Goal: Information Seeking & Learning: Compare options

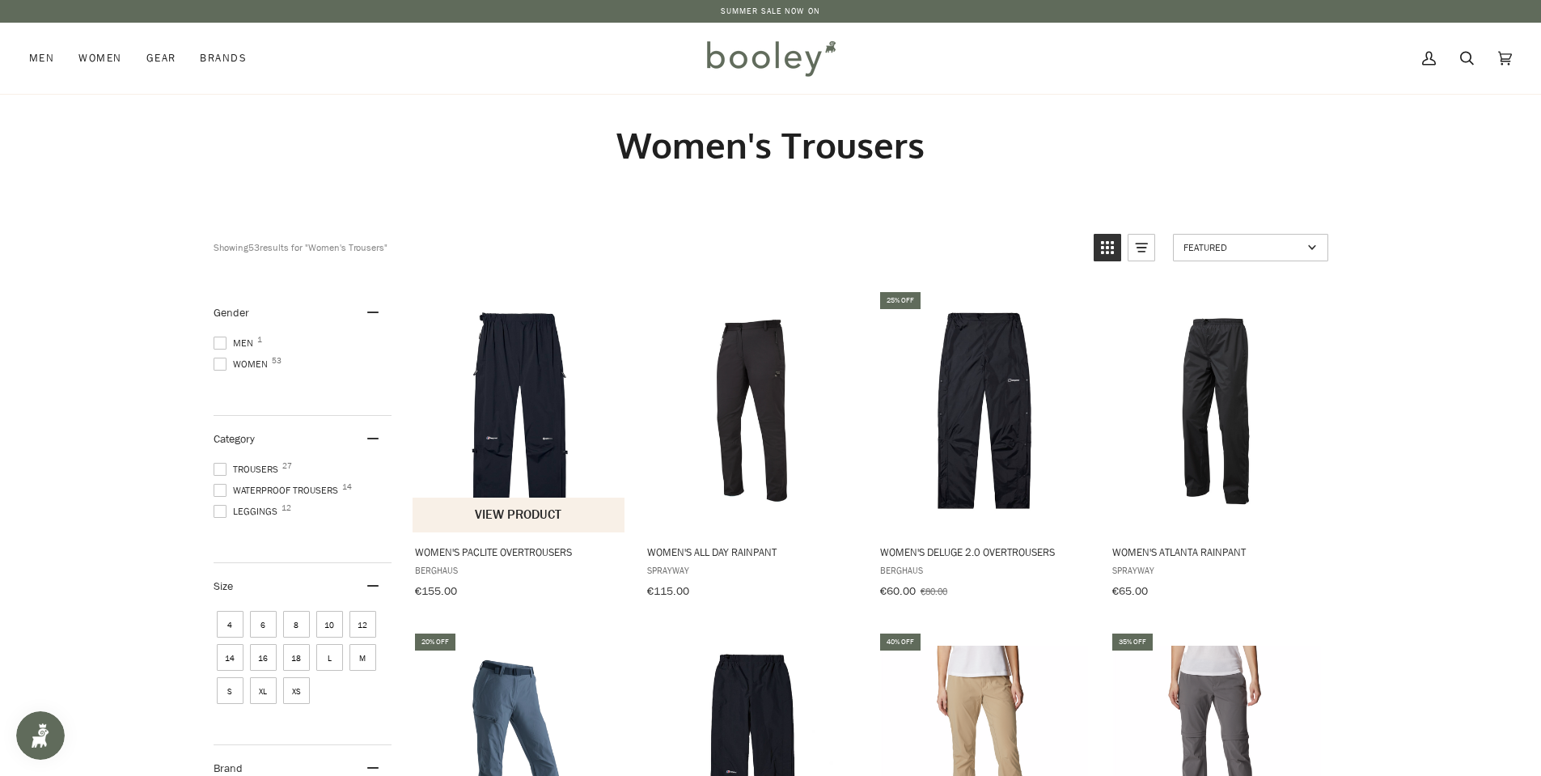
click at [531, 505] on button "View product" at bounding box center [519, 514] width 213 height 35
click at [992, 366] on img "Women's Deluge 2.0 Overtrousers" at bounding box center [985, 410] width 214 height 214
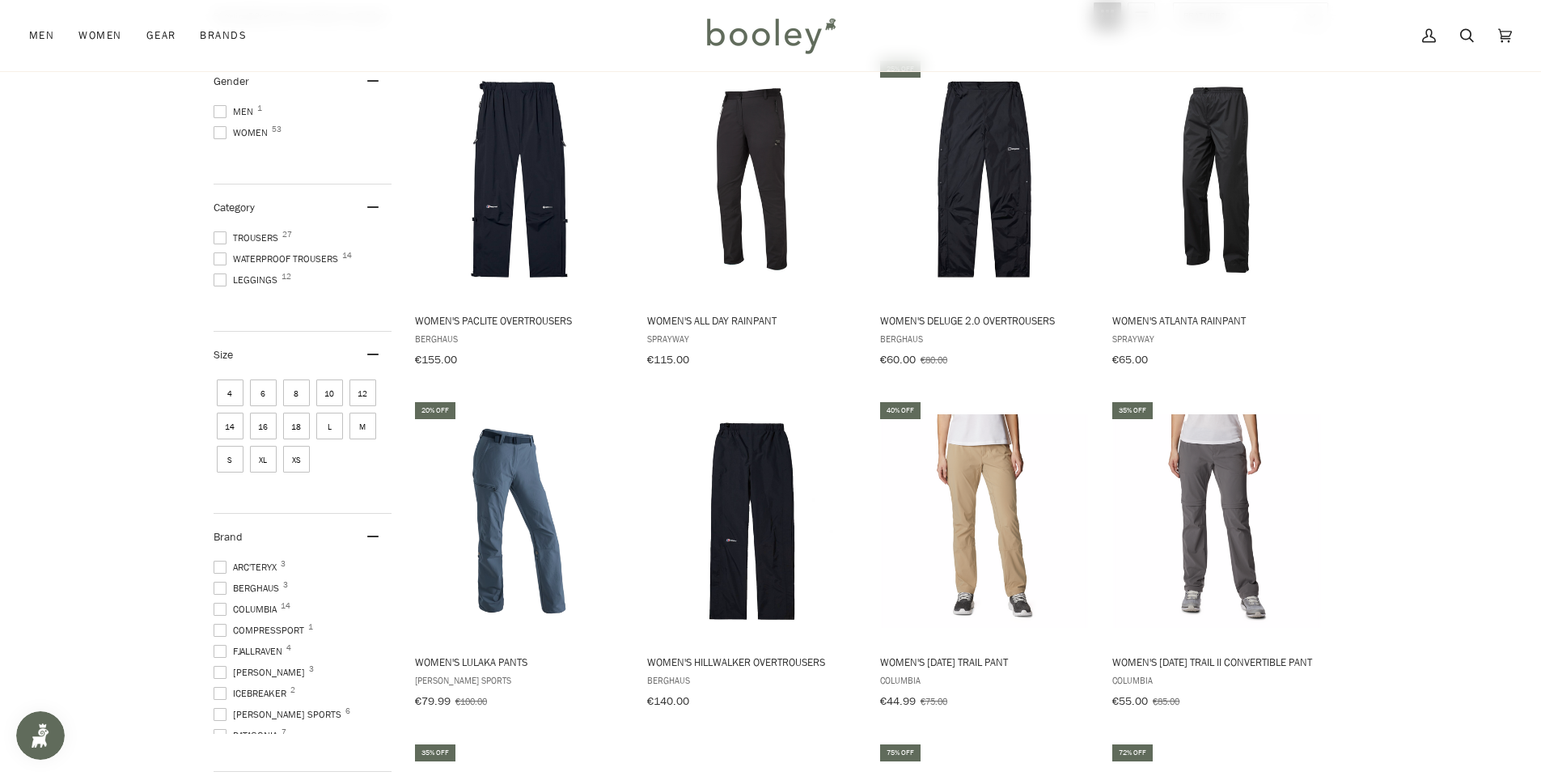
scroll to position [243, 0]
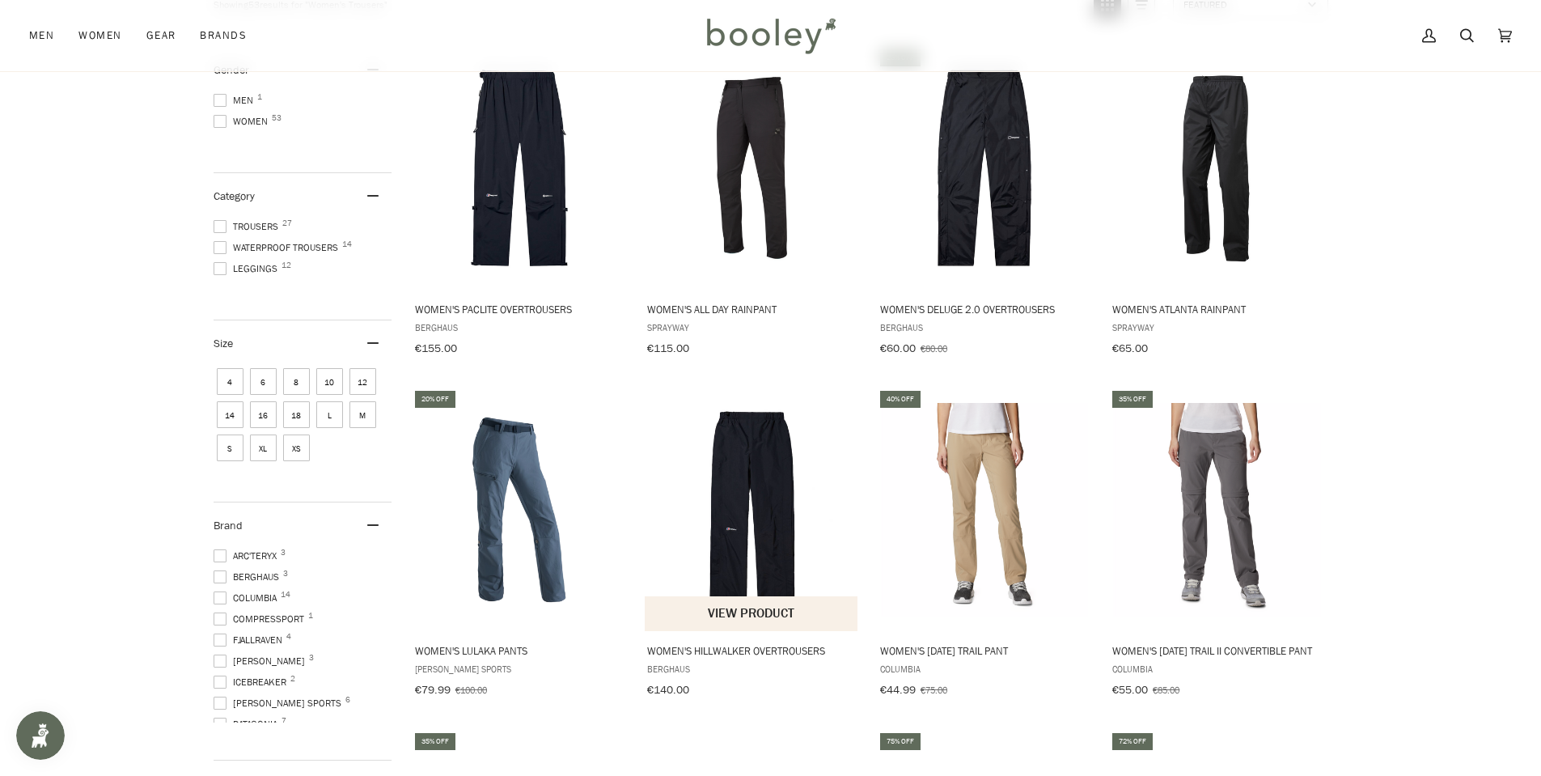
click at [764, 478] on img "Women's Hillwalker Overtrousers" at bounding box center [752, 510] width 214 height 214
click at [531, 202] on img "Women's Paclite Overtrousers" at bounding box center [520, 168] width 214 height 214
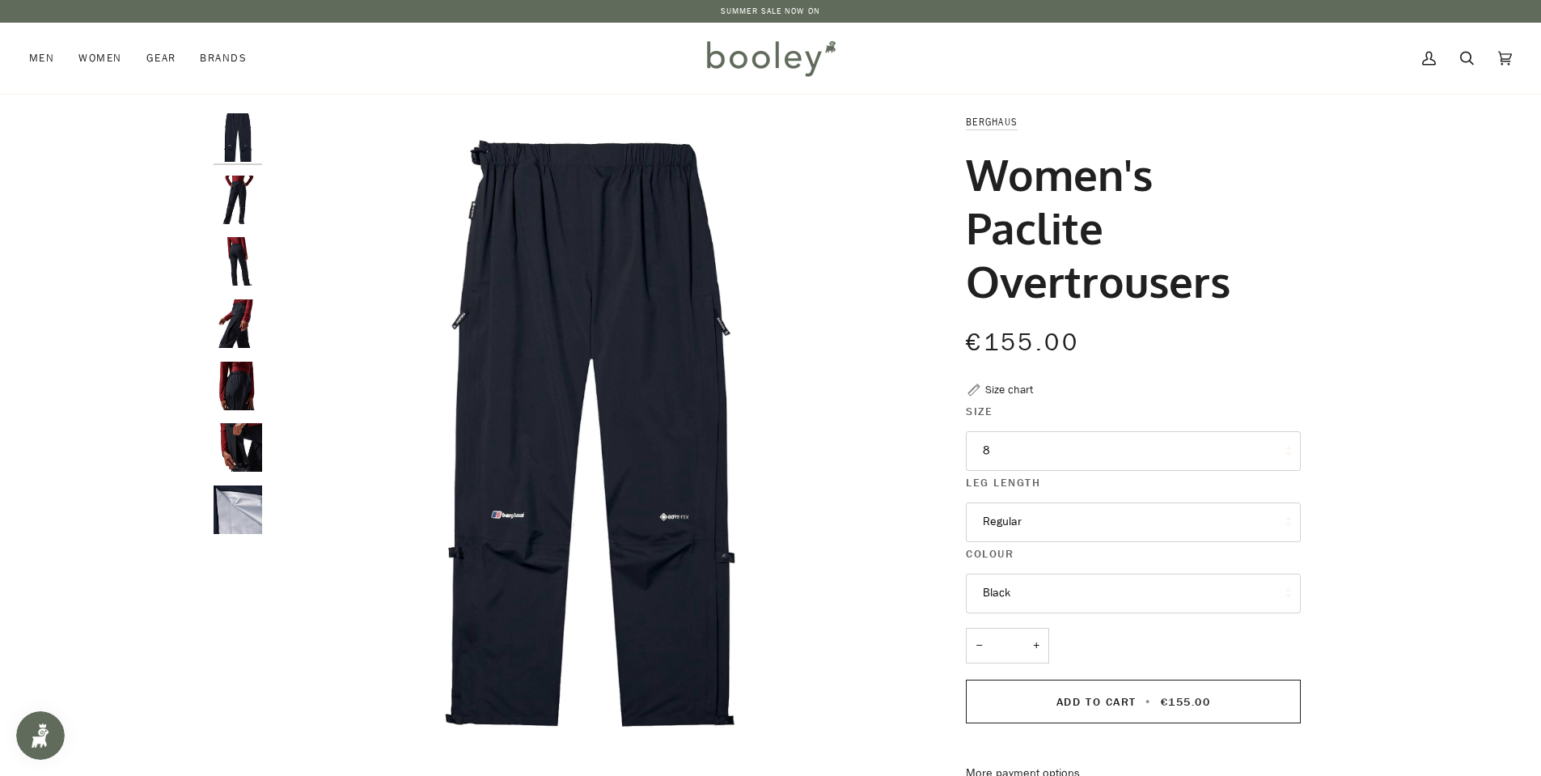
click at [228, 194] on img "Berghaus Women's Paclite Overtrousers - Booley Galway" at bounding box center [238, 200] width 49 height 49
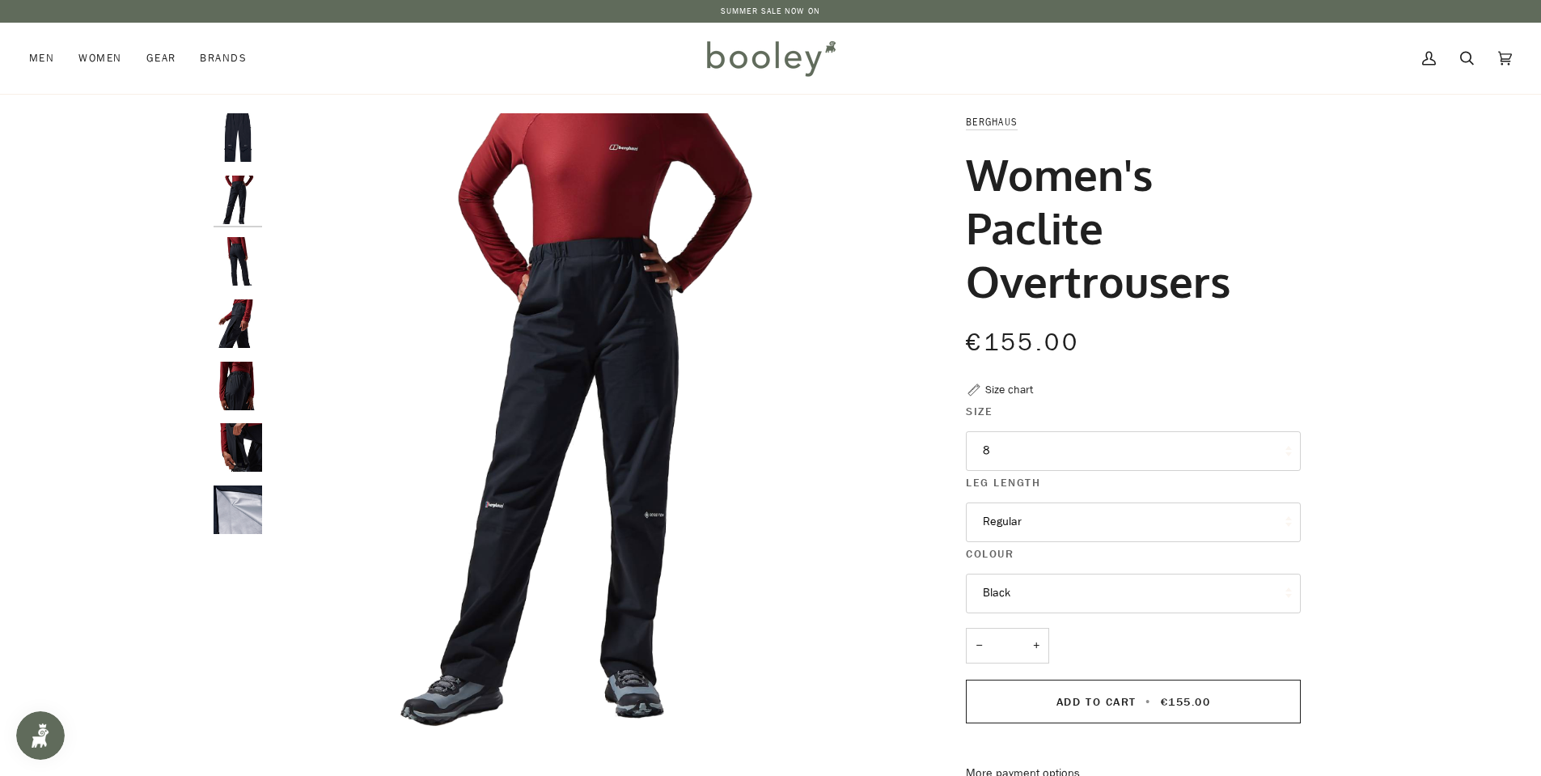
click at [242, 265] on img "Berghaus Women's Paclite Overtrousers - Booley Galway" at bounding box center [238, 261] width 49 height 49
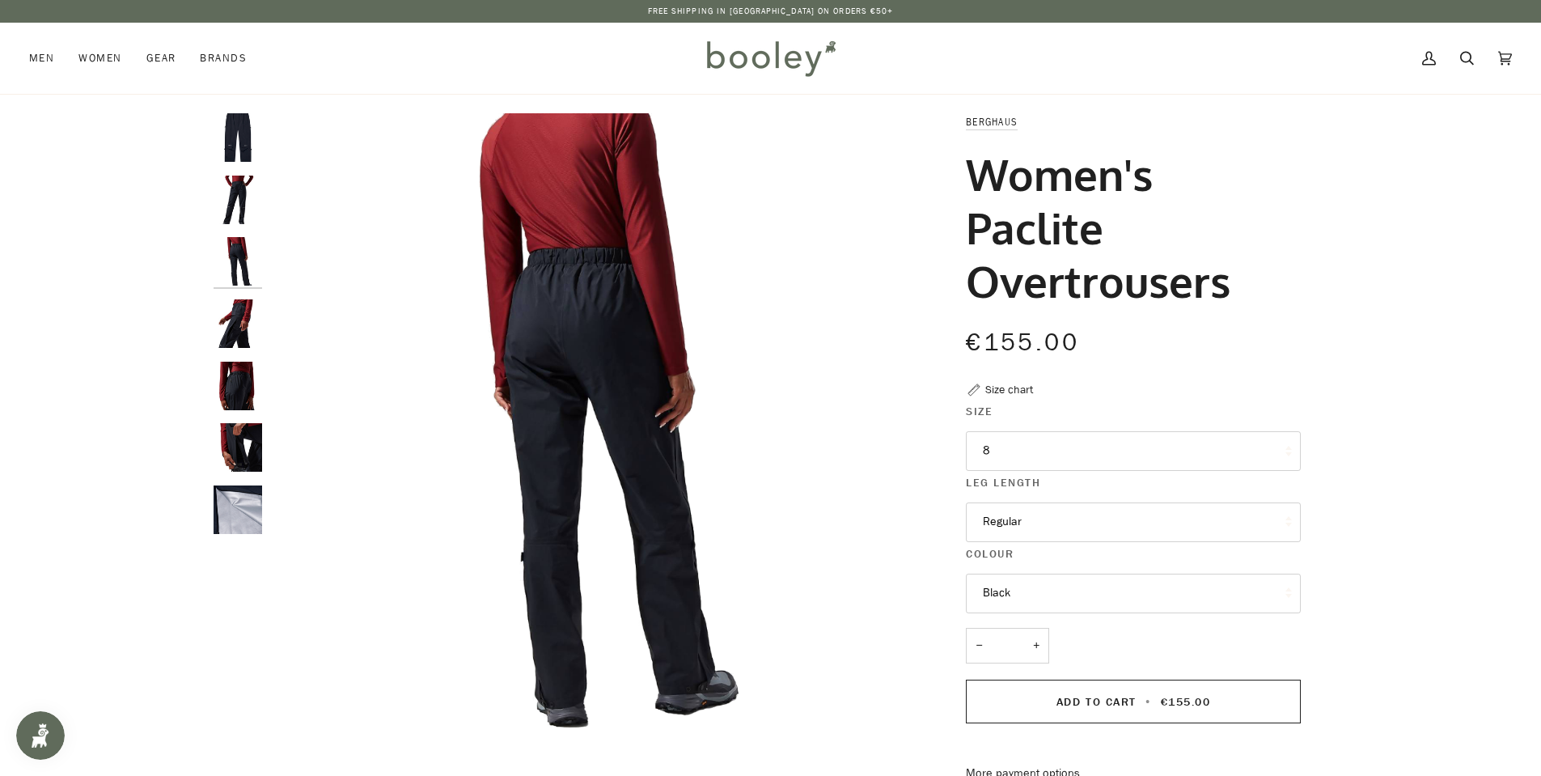
click at [247, 311] on img "Berghaus Women's Paclite Overtrousers - Booley Galway" at bounding box center [238, 323] width 49 height 49
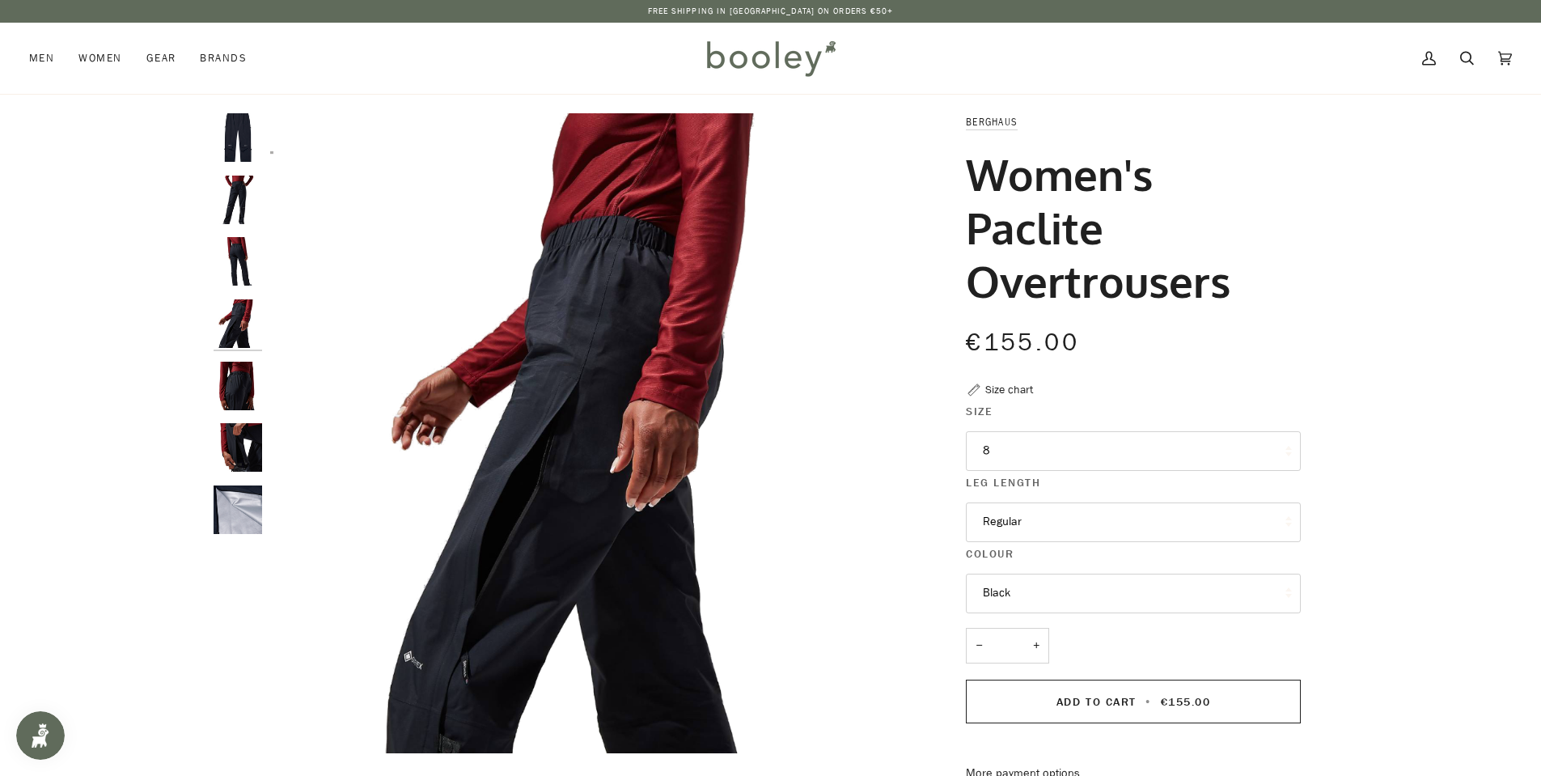
click at [234, 362] on img "Berghaus Women's Paclite Overtrousers - Booley Galway" at bounding box center [238, 386] width 49 height 49
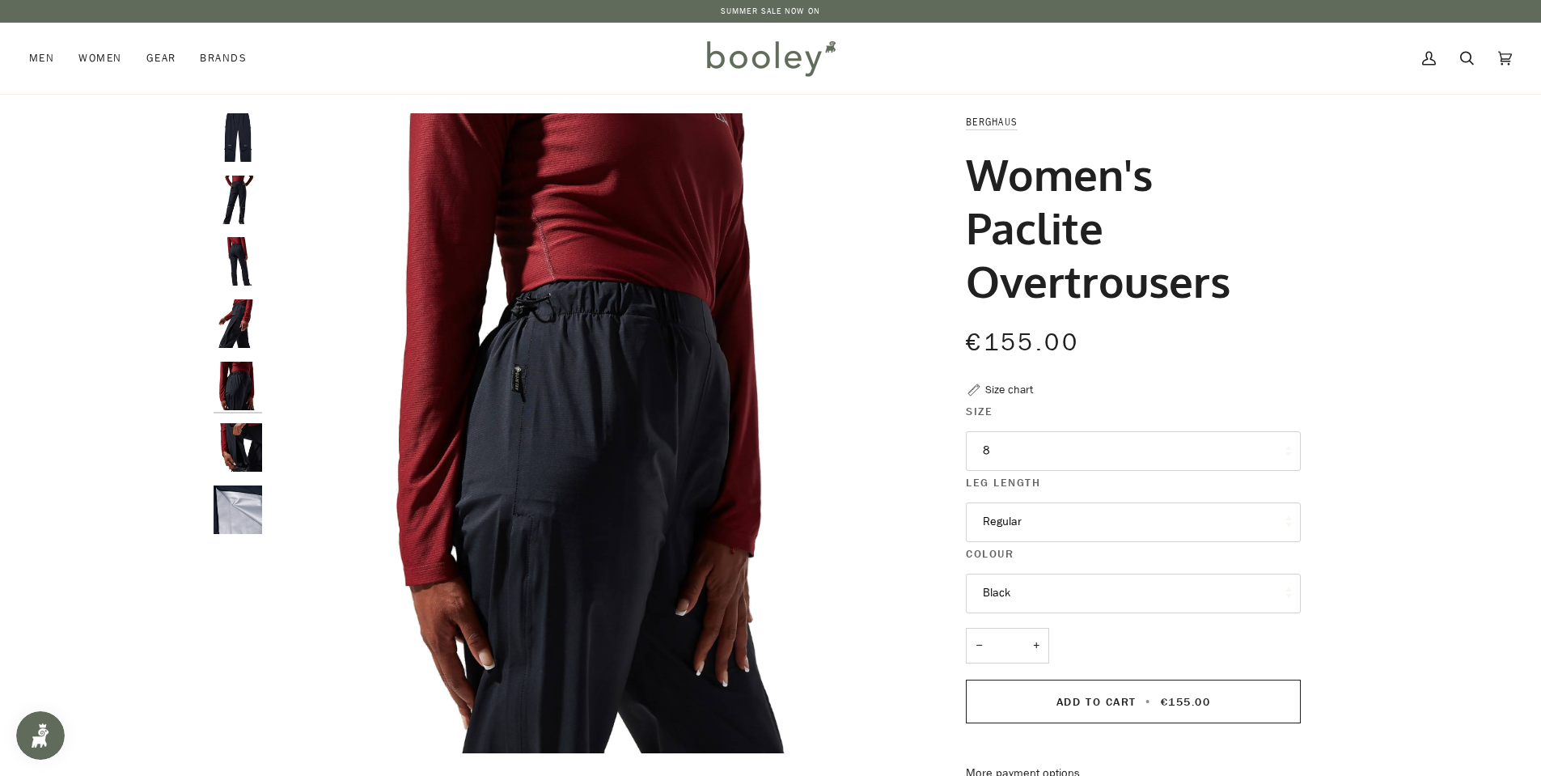
click at [242, 434] on img "Berghaus Women's Paclite Overtrousers - Booley Galway" at bounding box center [238, 447] width 49 height 49
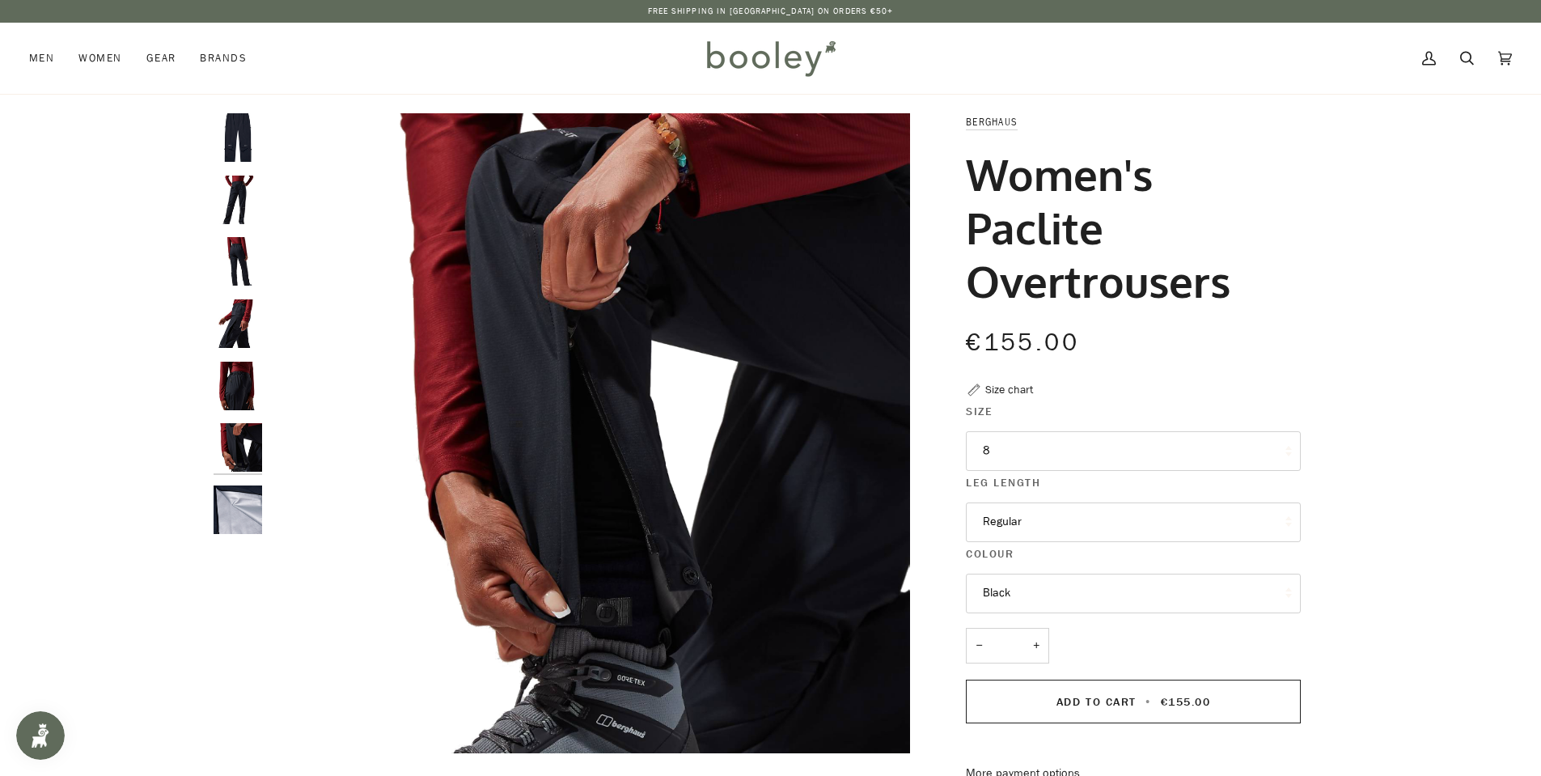
click at [255, 518] on img "Women's Paclite Overtrousers" at bounding box center [238, 509] width 49 height 49
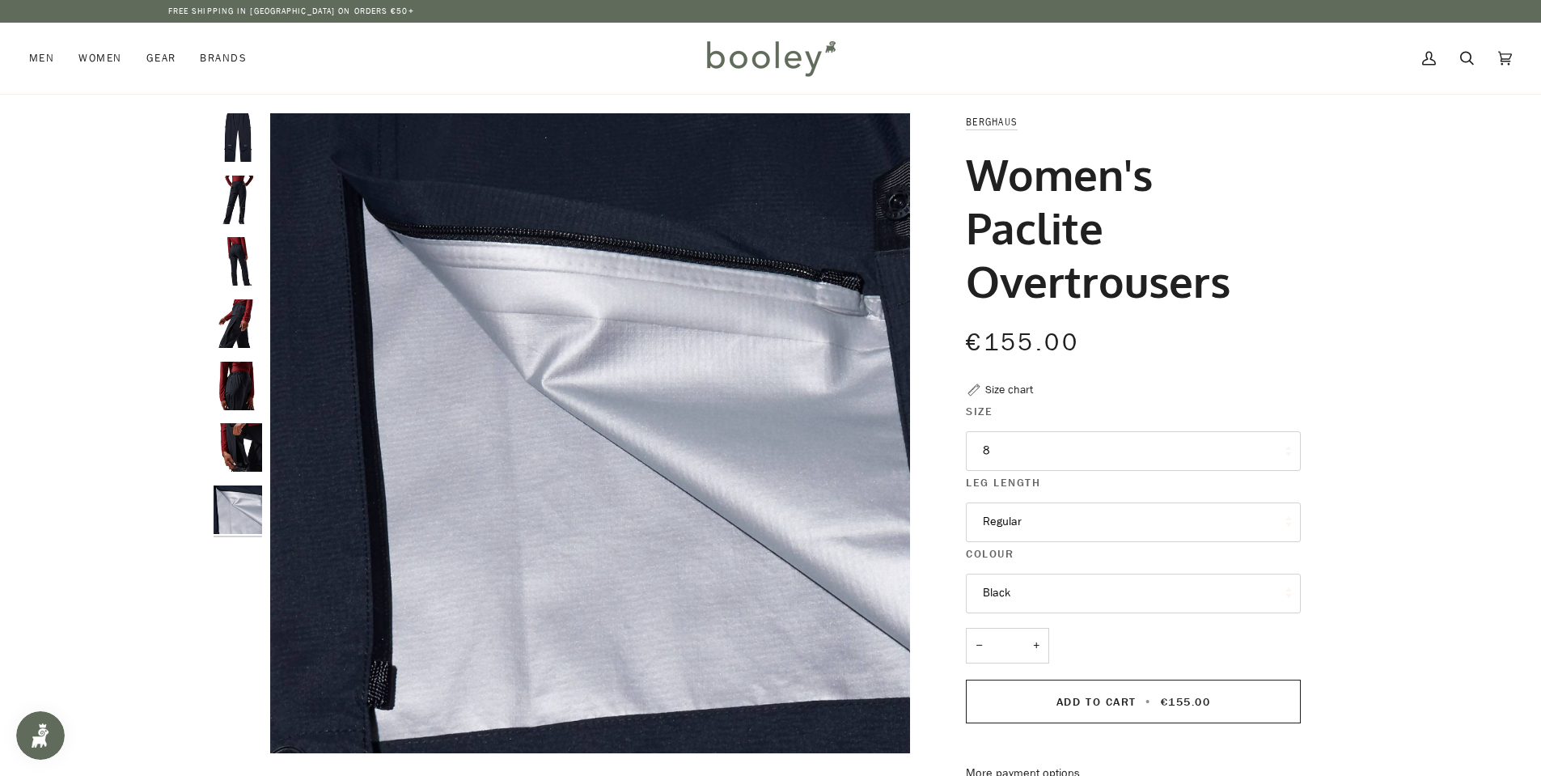
click at [1071, 451] on button "8" at bounding box center [1133, 451] width 335 height 40
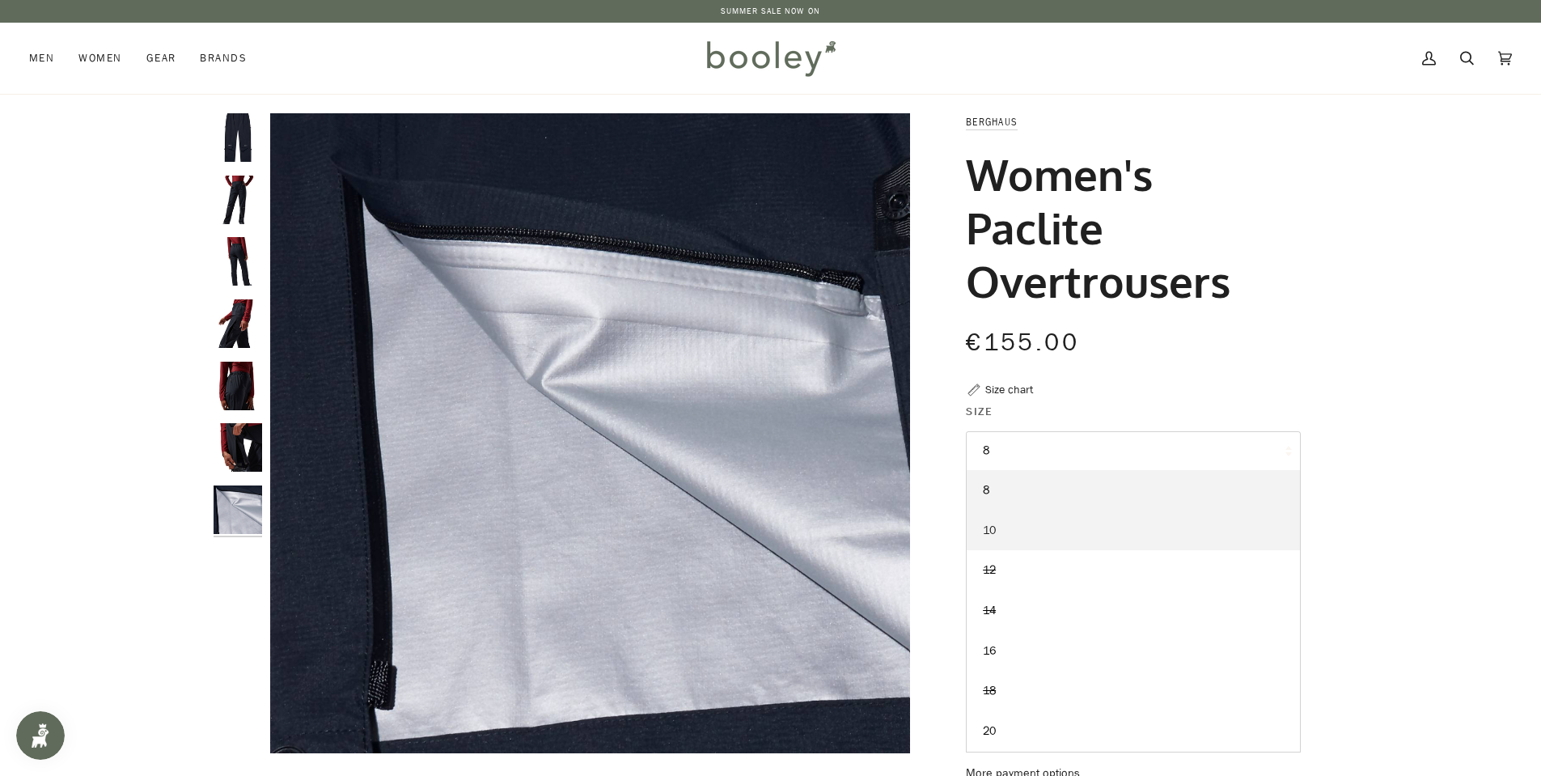
click at [1003, 534] on link "10" at bounding box center [1133, 530] width 333 height 40
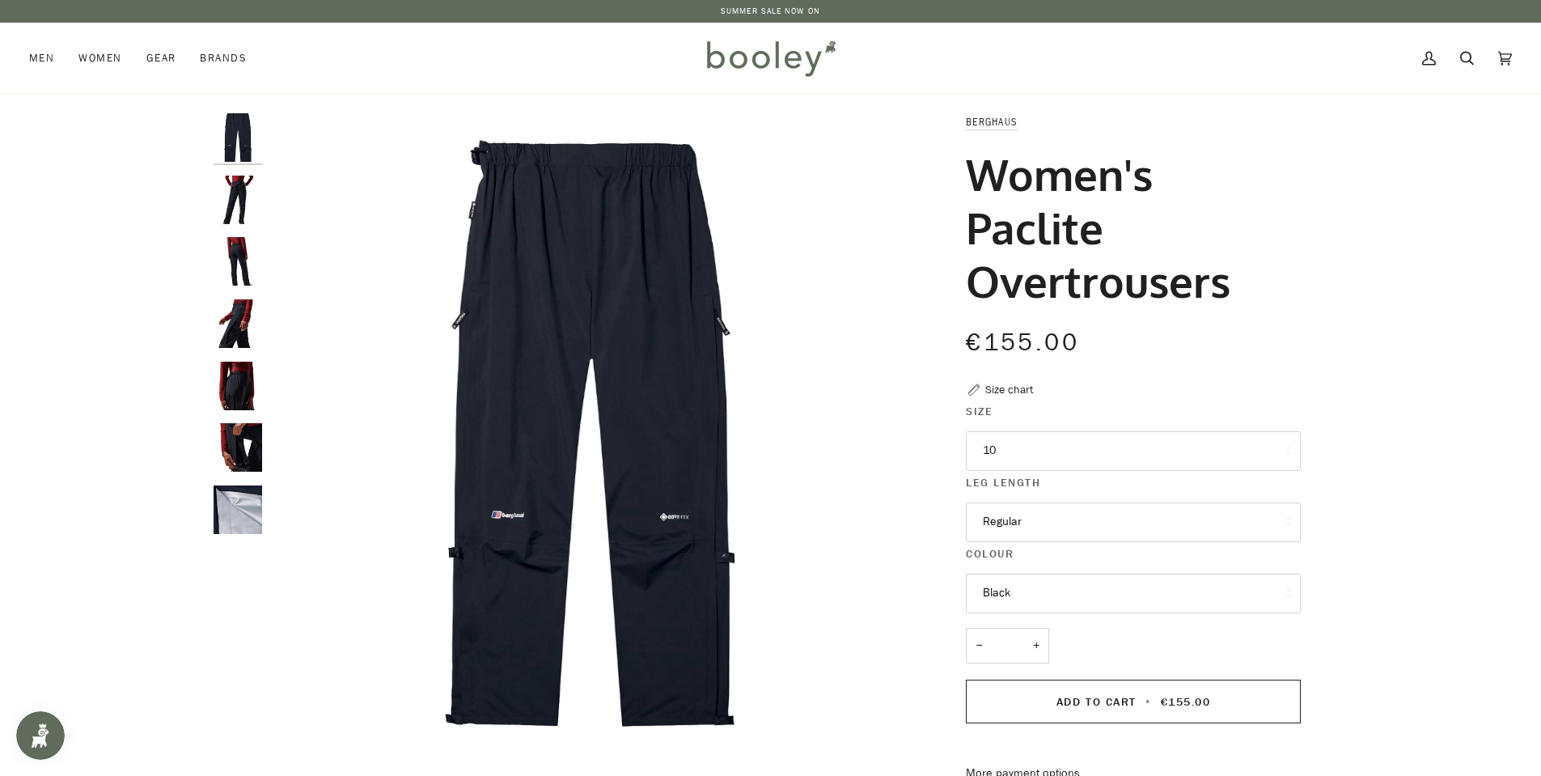
click at [1025, 523] on button "Regular" at bounding box center [1133, 522] width 335 height 40
click at [1026, 525] on button "Regular" at bounding box center [1133, 522] width 335 height 40
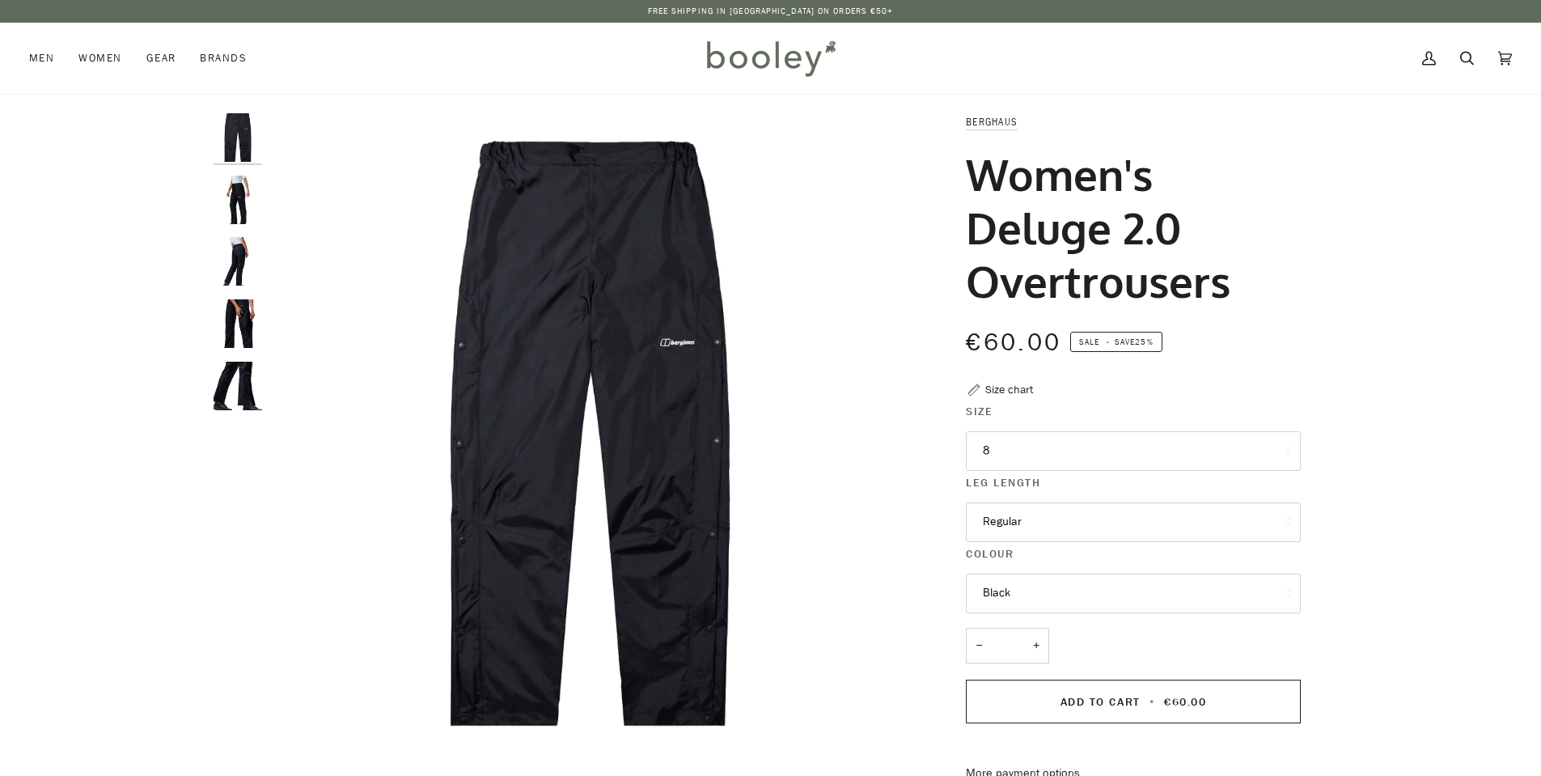
click at [230, 211] on img "Berghaus Women's Deluge 2.0 Overtrousers - Booley Galway" at bounding box center [238, 200] width 49 height 49
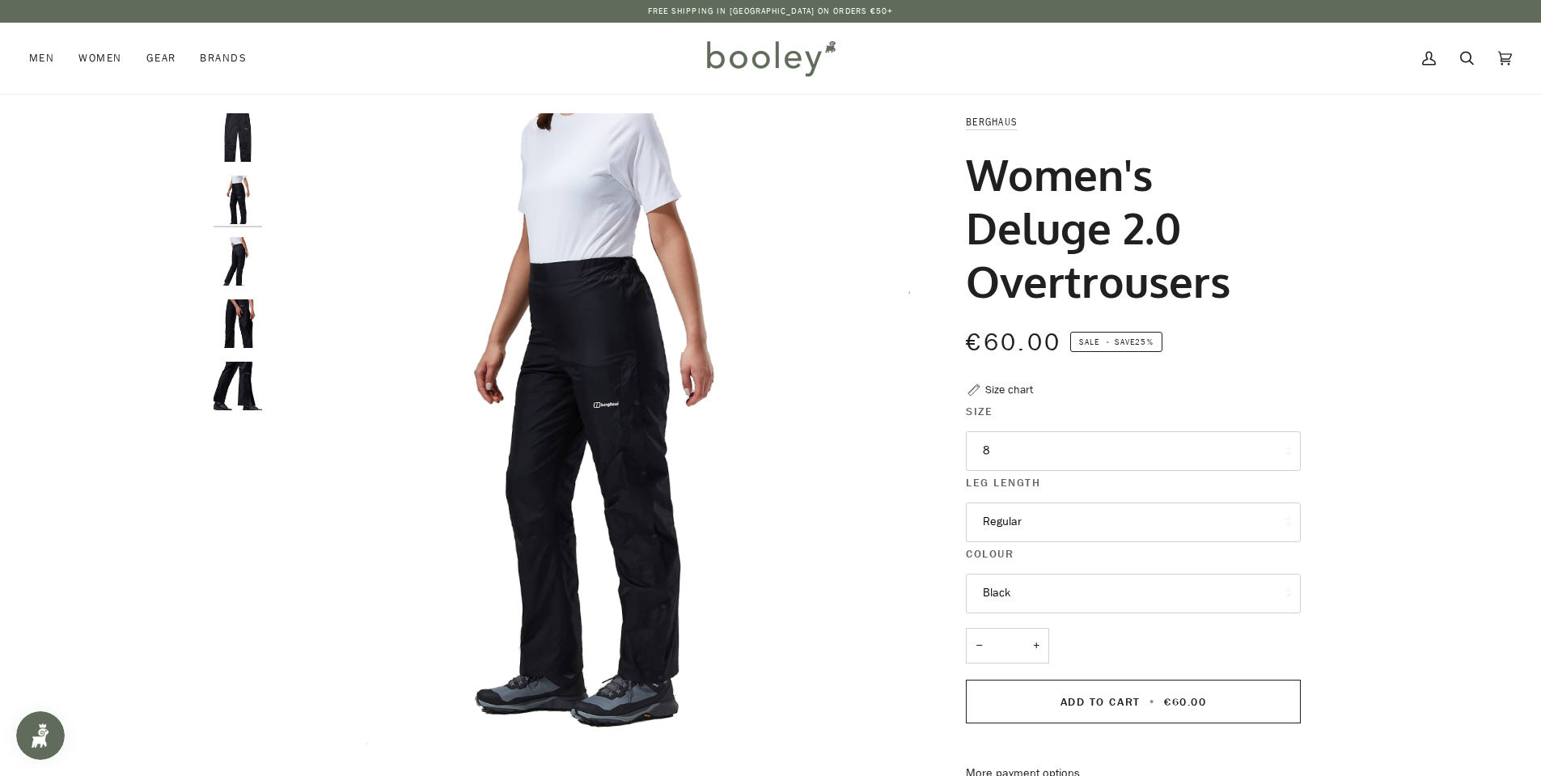
click at [234, 251] on img "Berghaus Women's Deluge 2.0 Overtrousers - Booley Galway" at bounding box center [238, 261] width 49 height 49
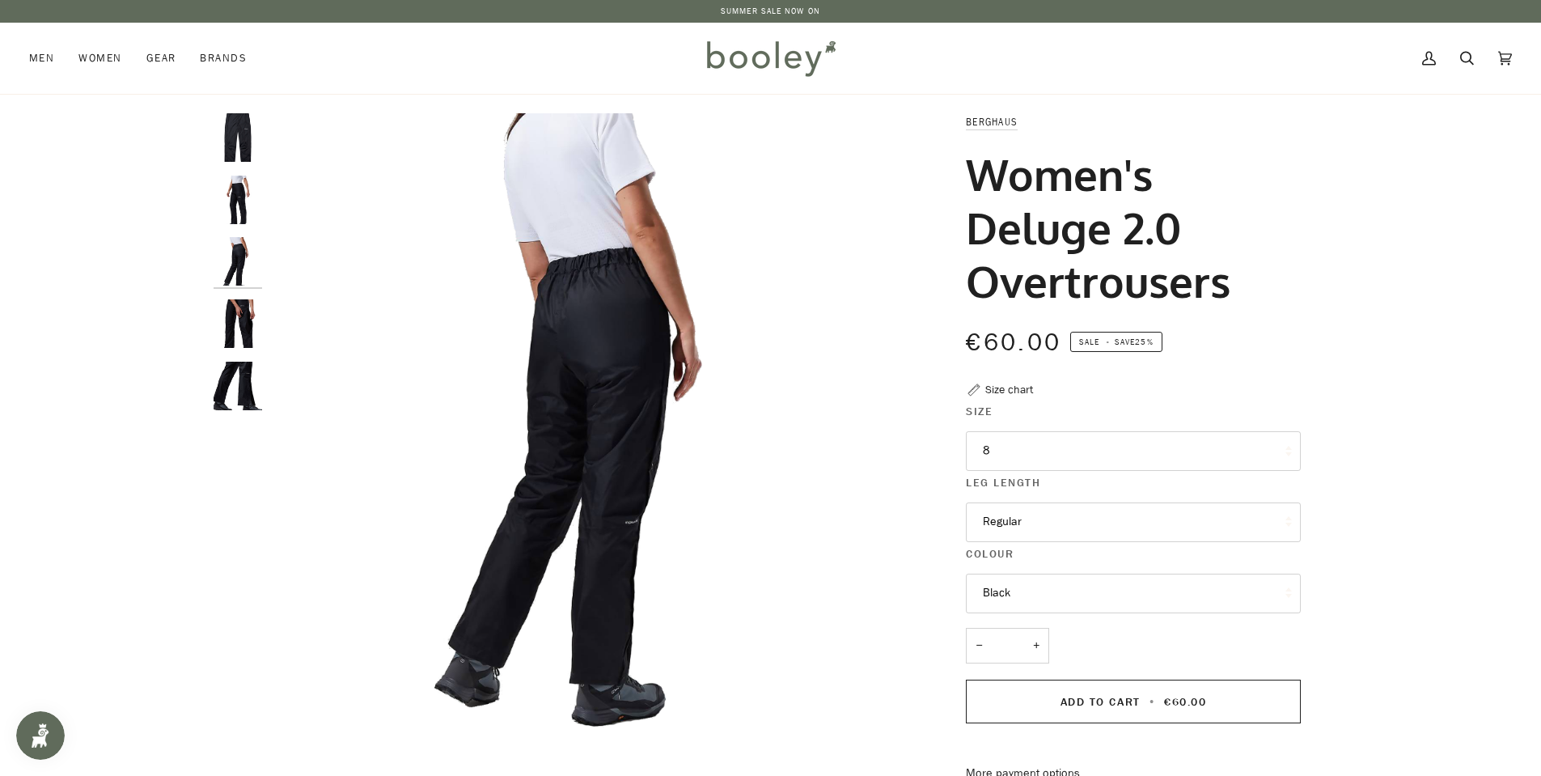
click at [241, 320] on img "Berghaus Women's Deluge 2.0 Overtrousers - Booley Galway" at bounding box center [238, 323] width 49 height 49
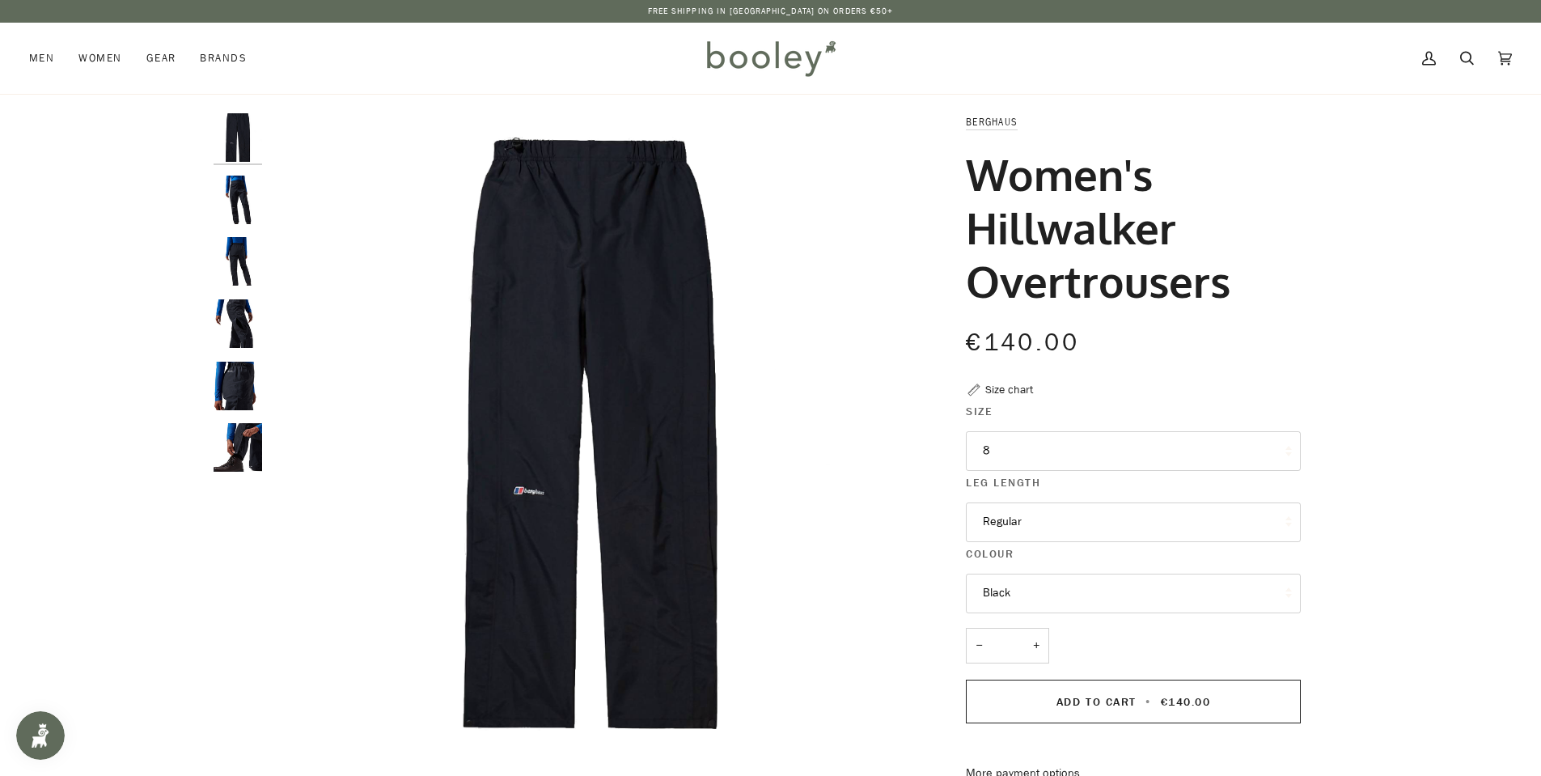
click at [229, 370] on img "Berghaus Women's Hillwalker Overtrousers - Booley Galway" at bounding box center [238, 386] width 49 height 49
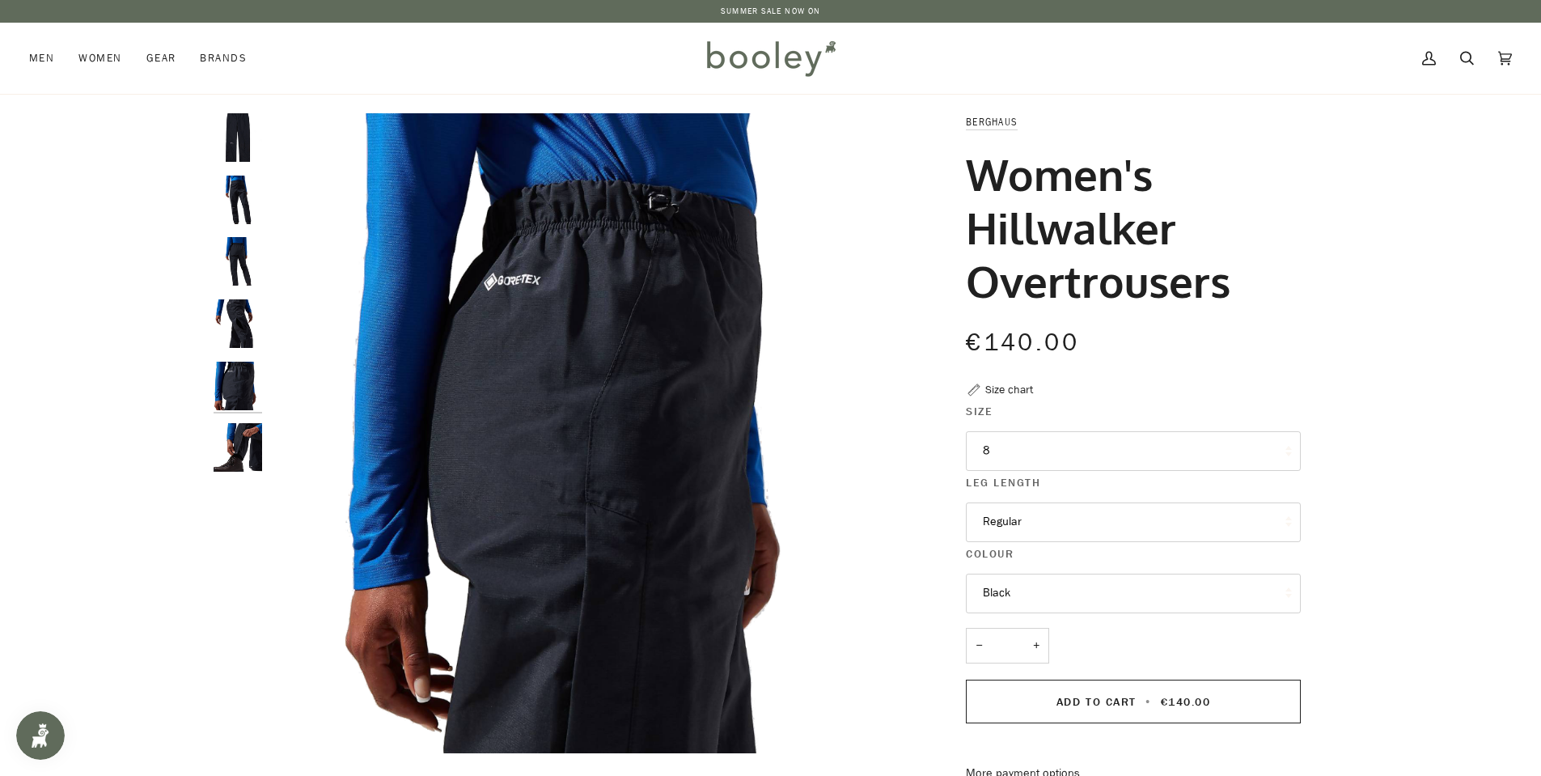
click at [244, 436] on img "Berghaus Women's Hillwalker Overtrousers - Booley Galway" at bounding box center [238, 447] width 49 height 49
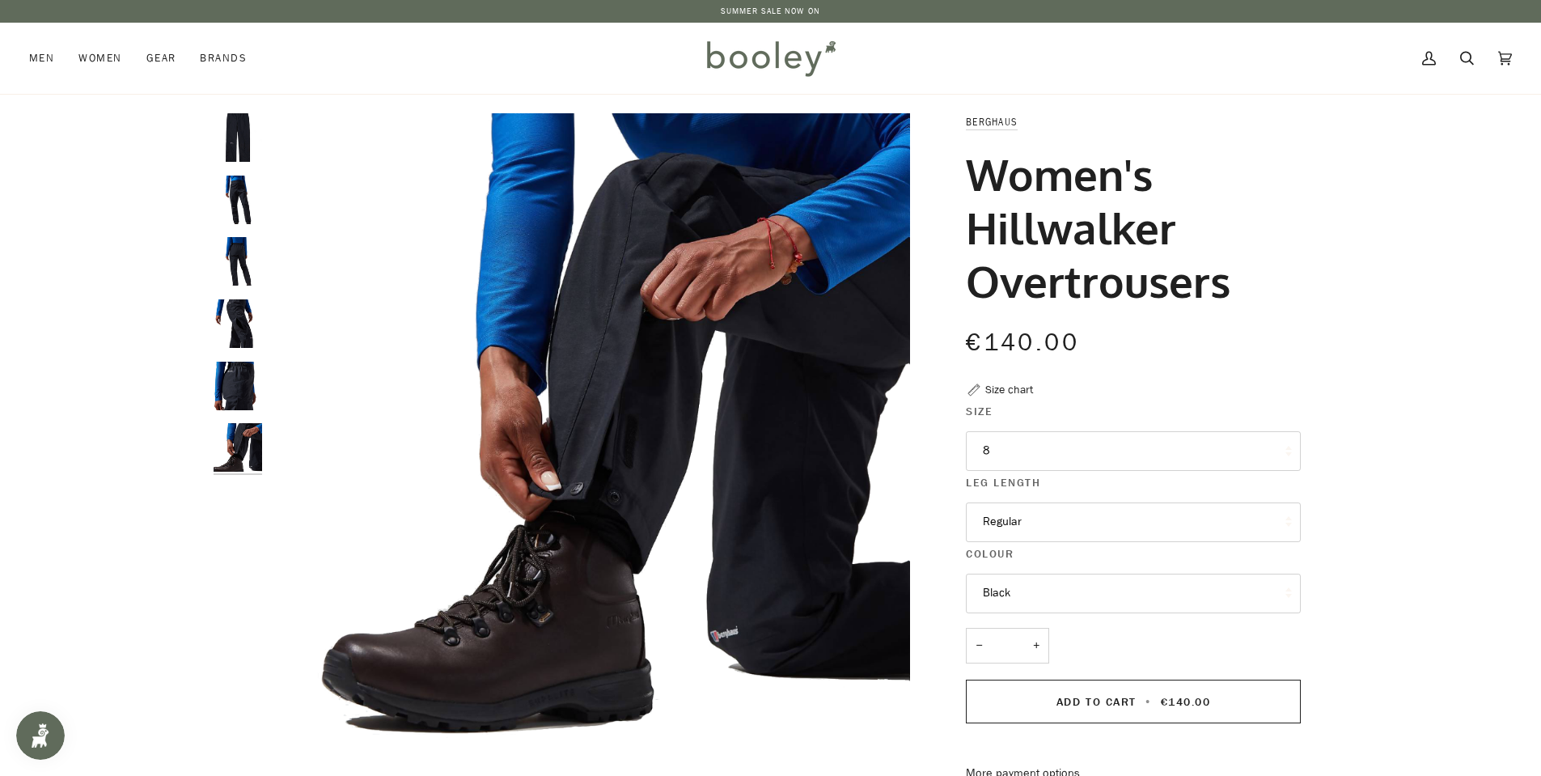
click at [227, 140] on img "Berghaus Women's Hillwalker Overtrousers - Booley Galway" at bounding box center [238, 137] width 49 height 49
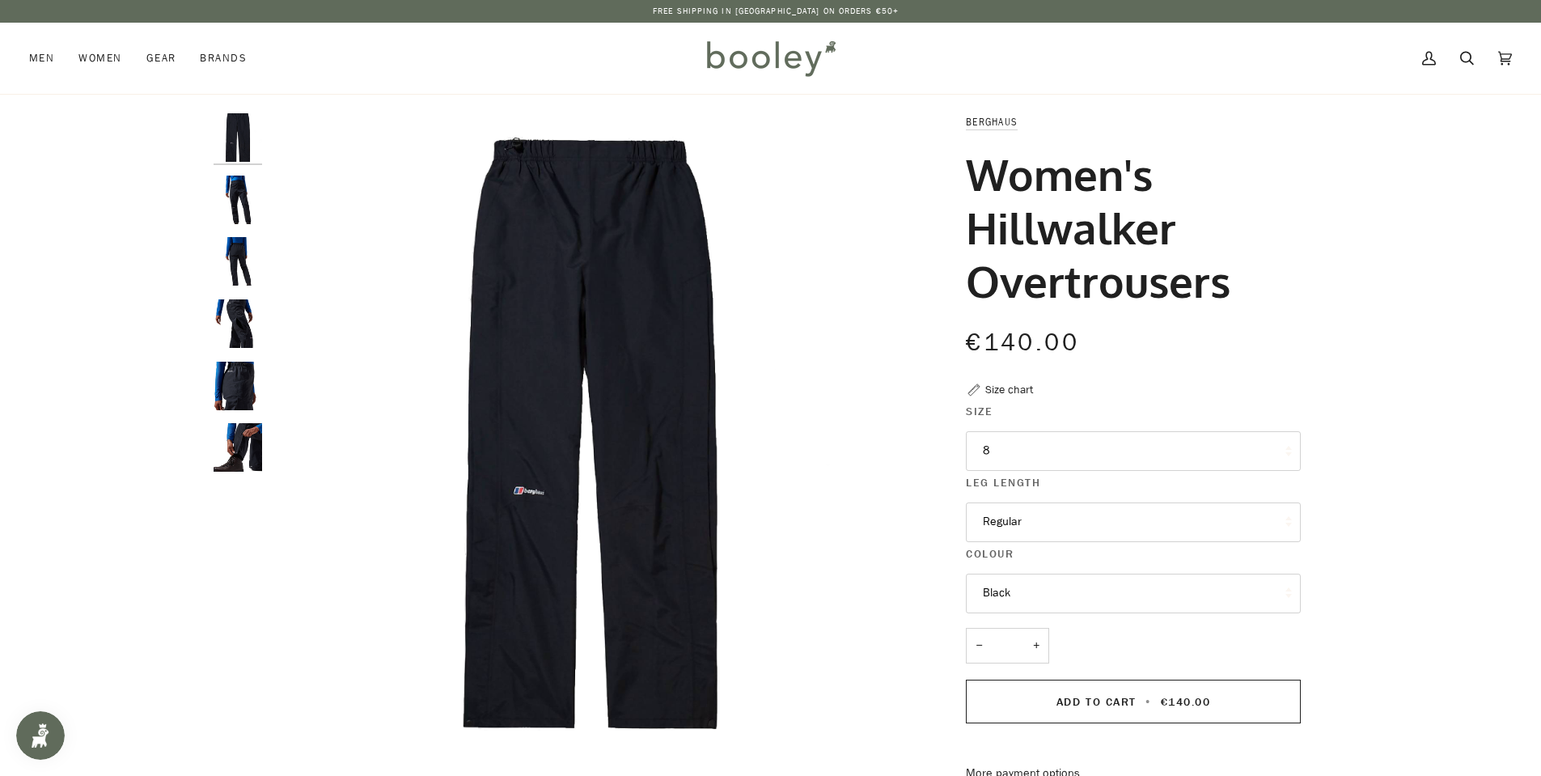
click at [234, 193] on img "Berghaus Women's Hillwalker Overtrousers - Booley Galway" at bounding box center [238, 200] width 49 height 49
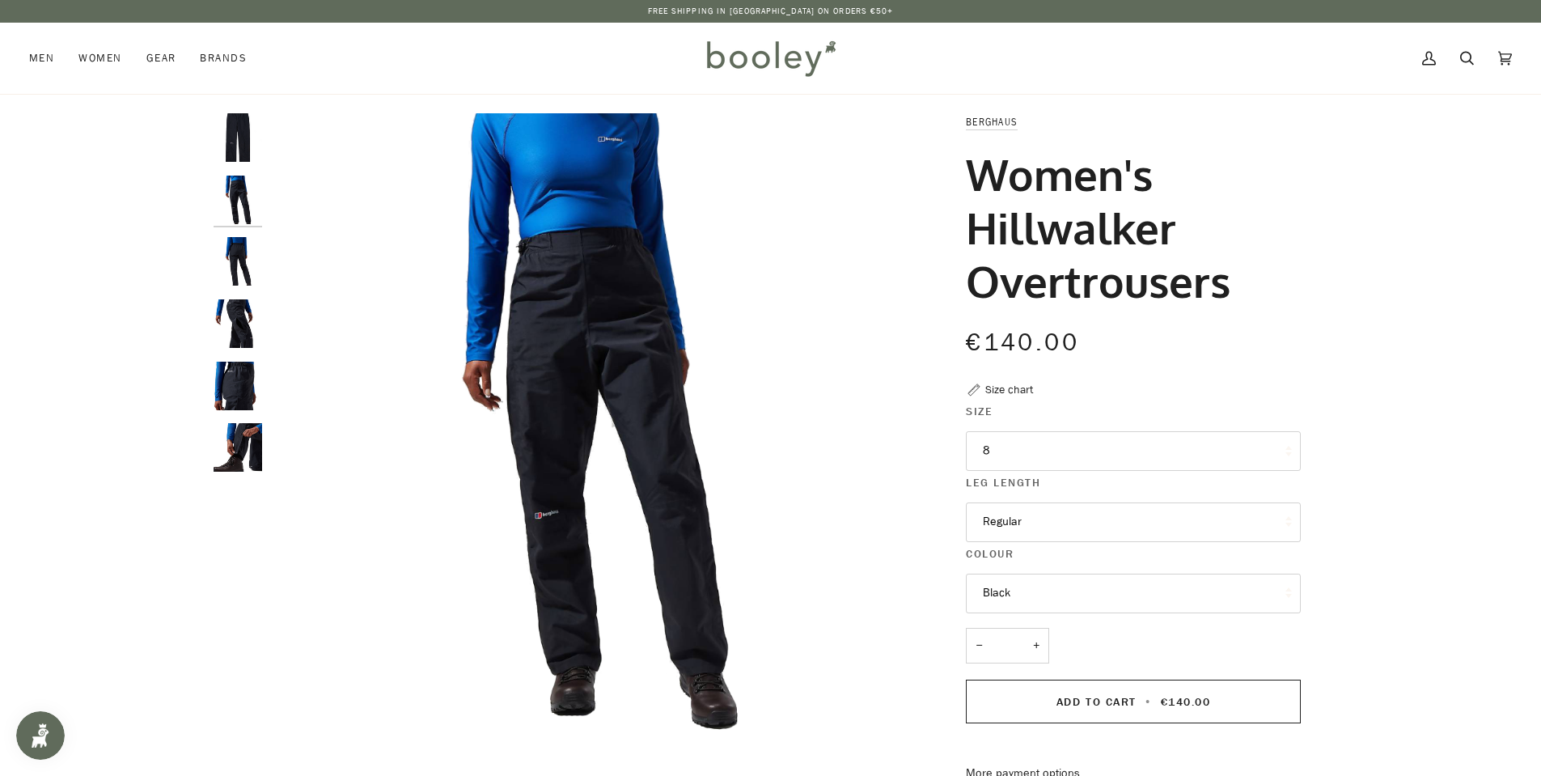
click at [237, 265] on img "Berghaus Women's Hillwalker Overtrousers - Booley Galway" at bounding box center [238, 261] width 49 height 49
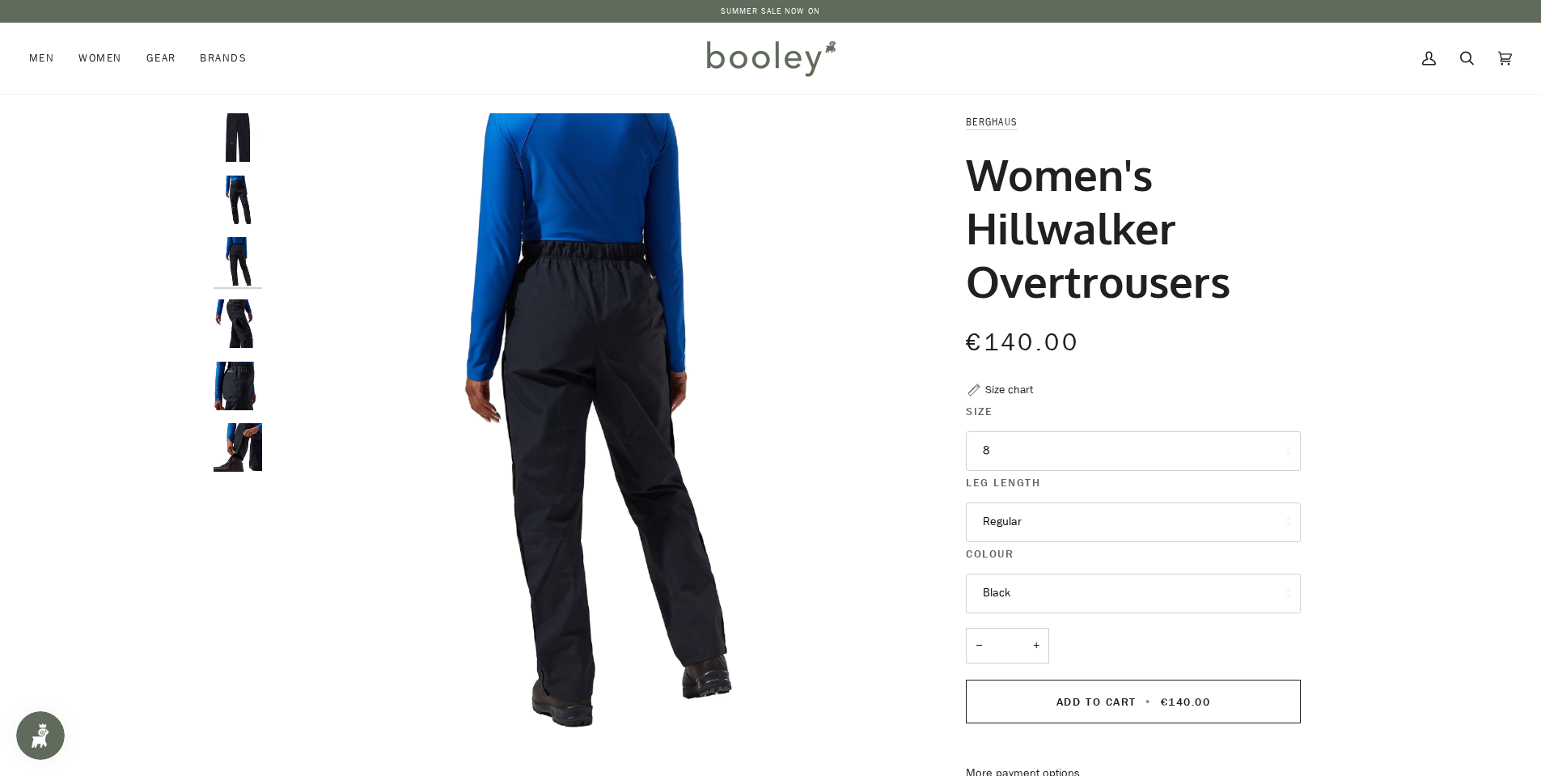
click at [236, 309] on img "Berghaus Women's Hillwalker Overtrousers - Booley Galway" at bounding box center [238, 323] width 49 height 49
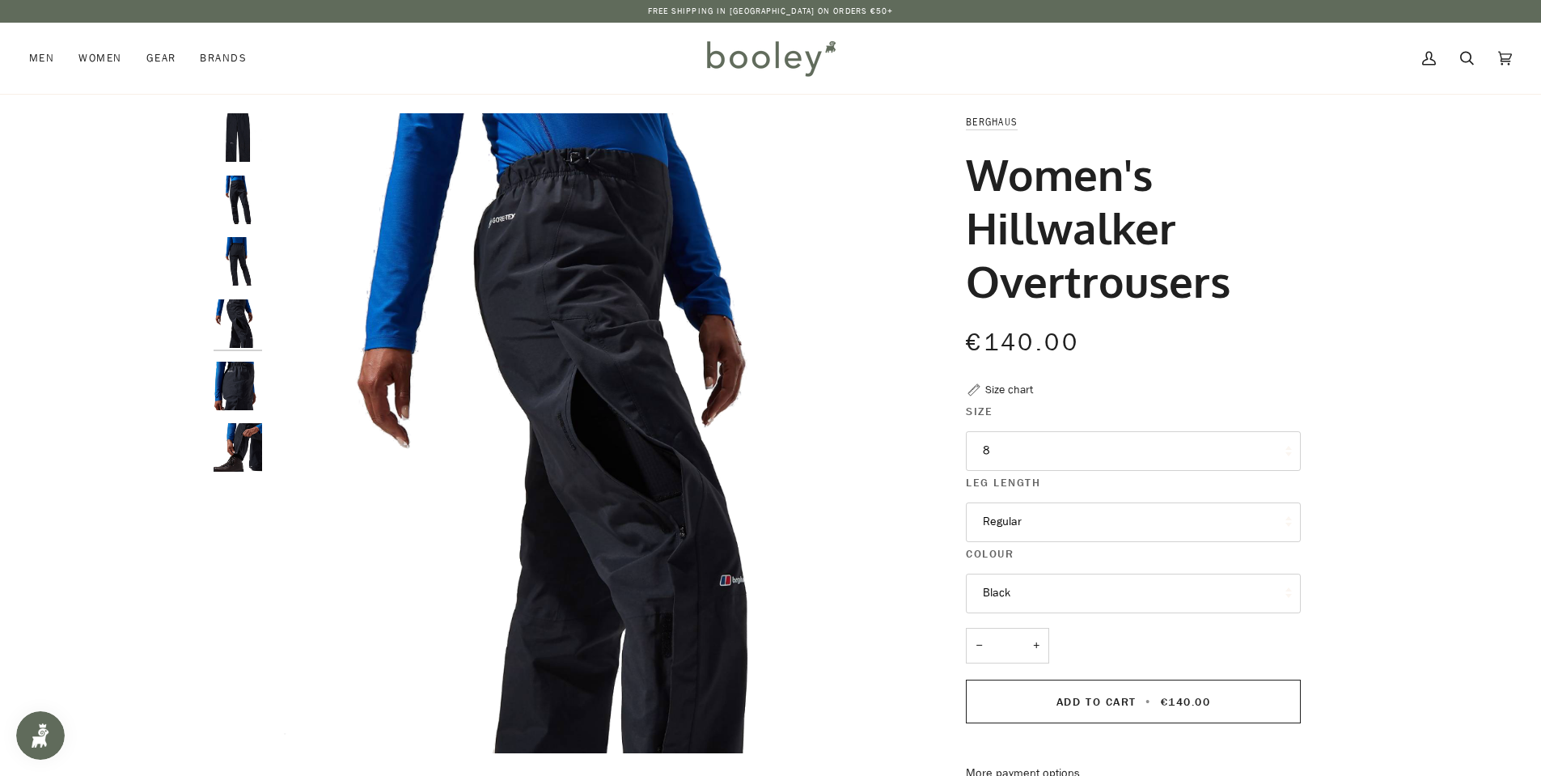
click at [248, 376] on img "Berghaus Women's Hillwalker Overtrousers - Booley Galway" at bounding box center [238, 386] width 49 height 49
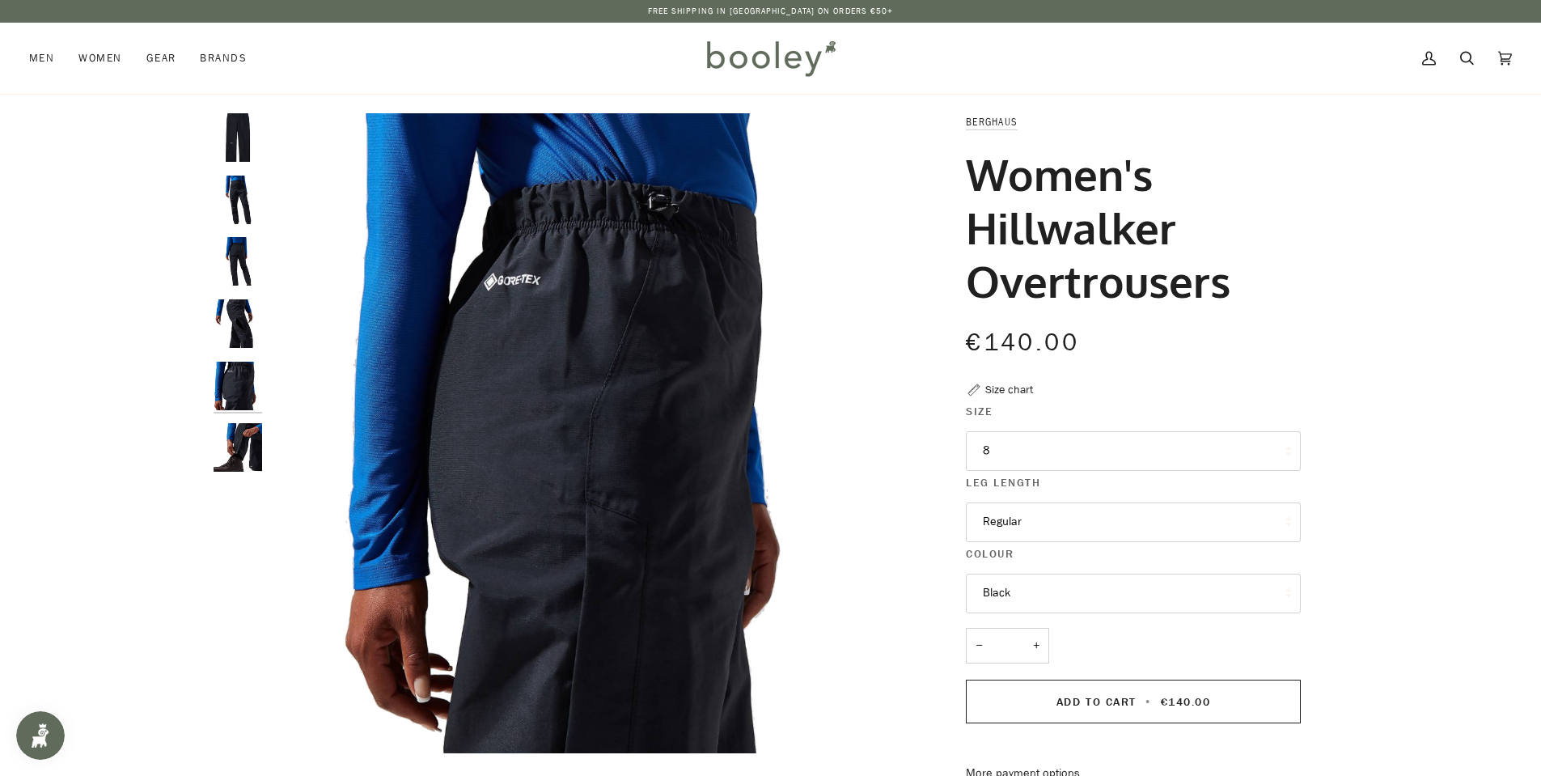
click at [250, 450] on img "Berghaus Women's Hillwalker Overtrousers - Booley Galway" at bounding box center [238, 447] width 49 height 49
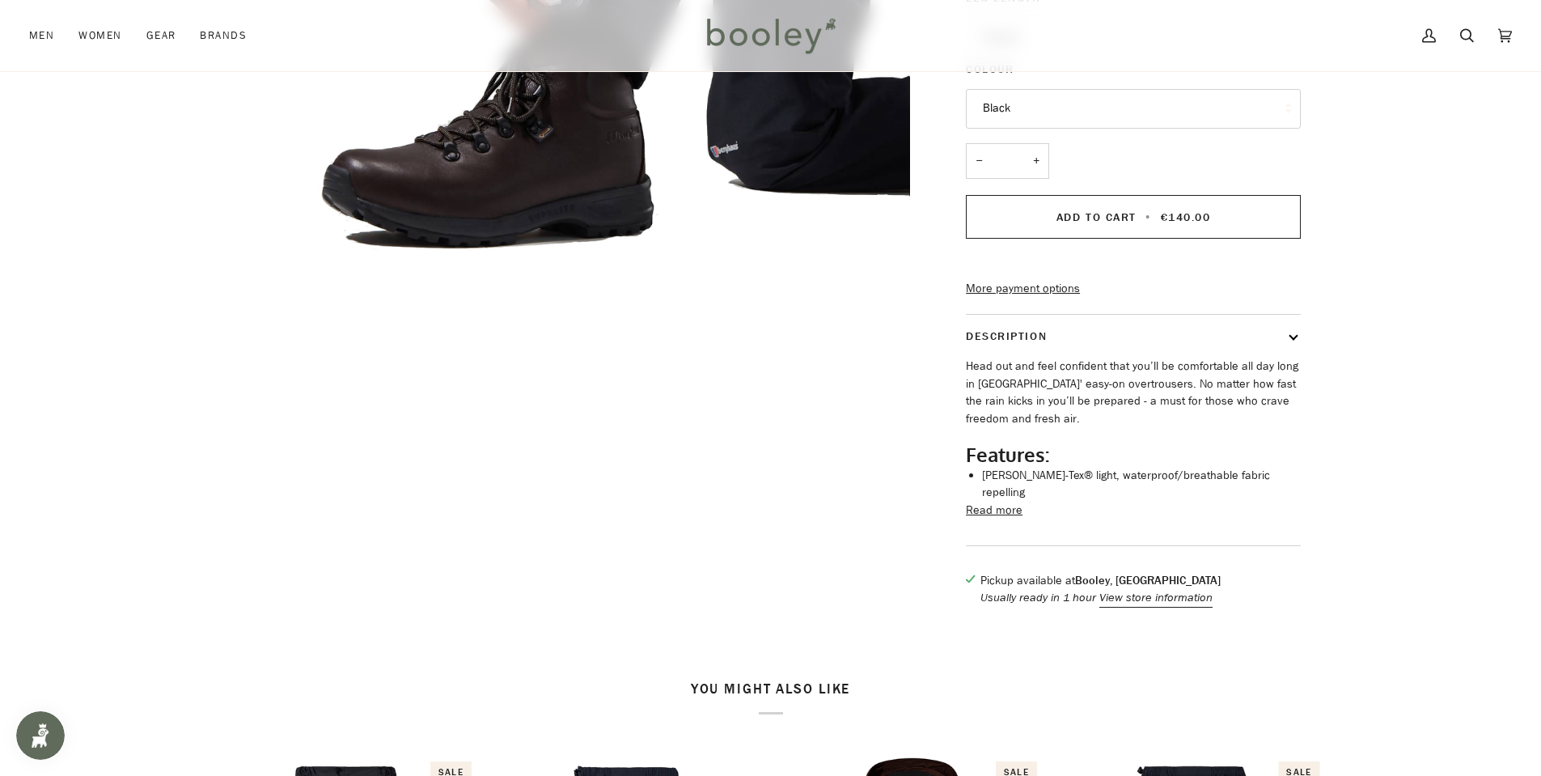
scroll to position [485, 0]
click at [984, 519] on button "Read more" at bounding box center [994, 510] width 57 height 18
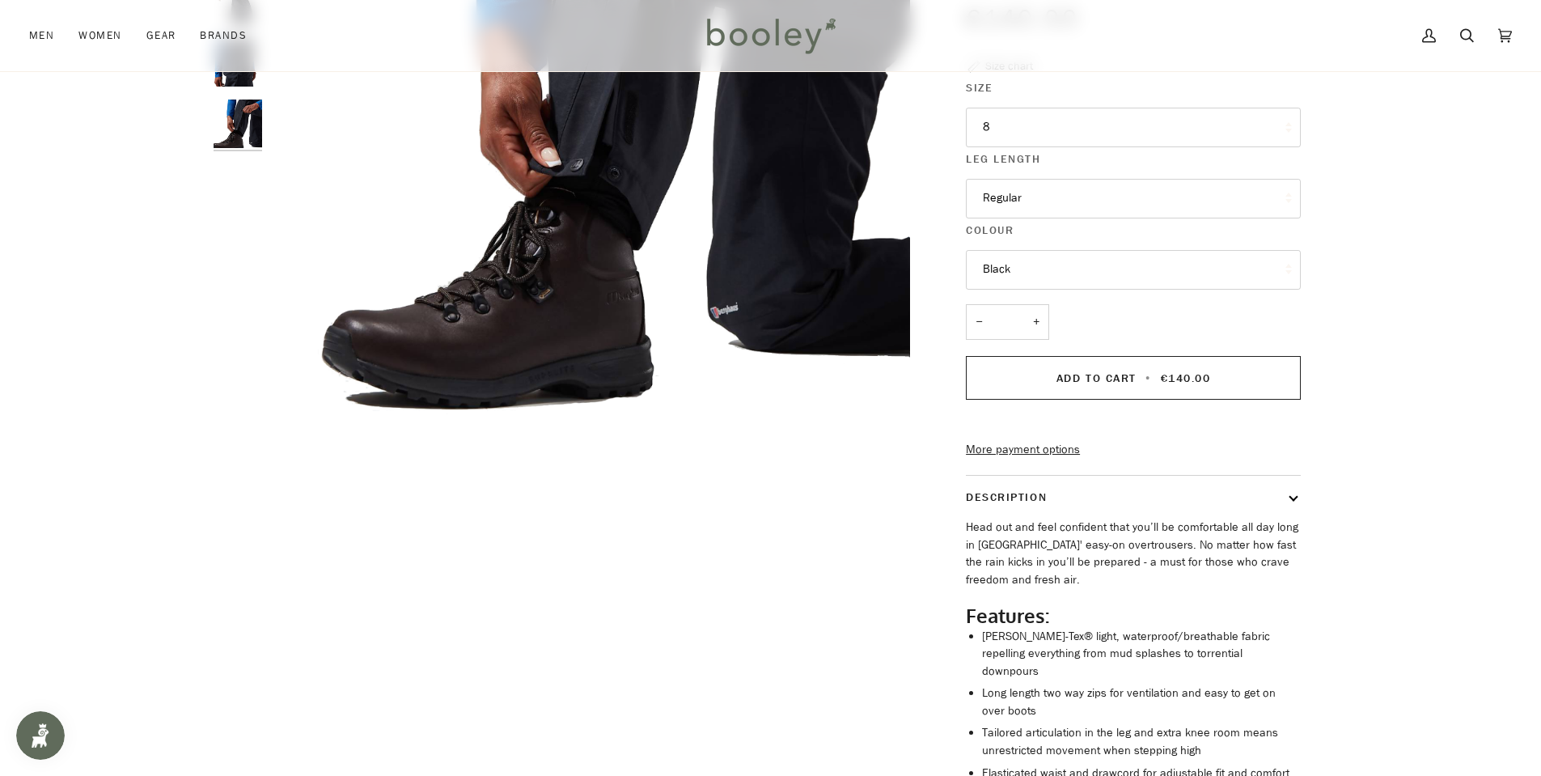
scroll to position [162, 0]
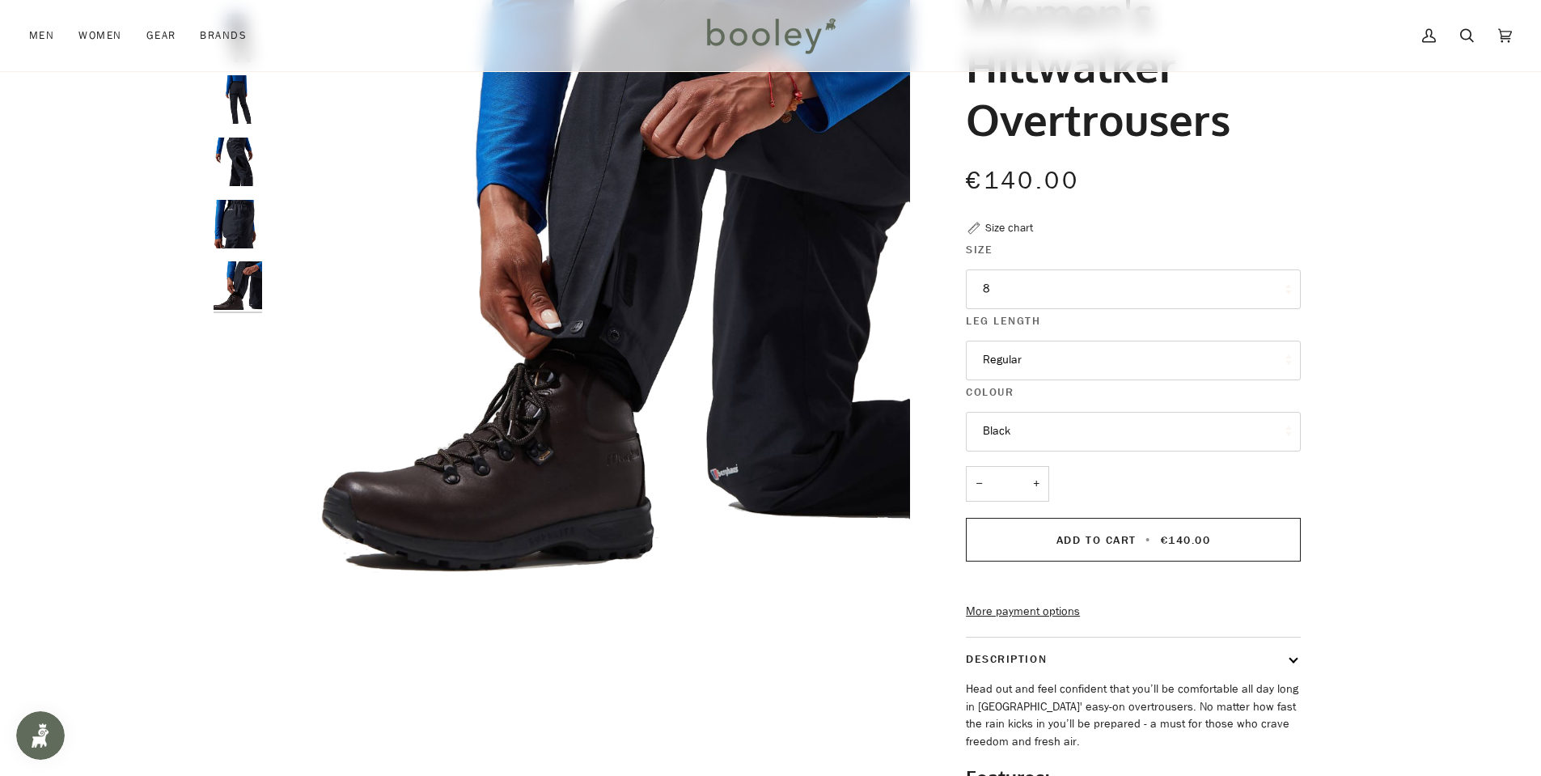
click at [1059, 277] on button "8" at bounding box center [1133, 289] width 335 height 40
click at [1060, 277] on button "8" at bounding box center [1133, 289] width 335 height 40
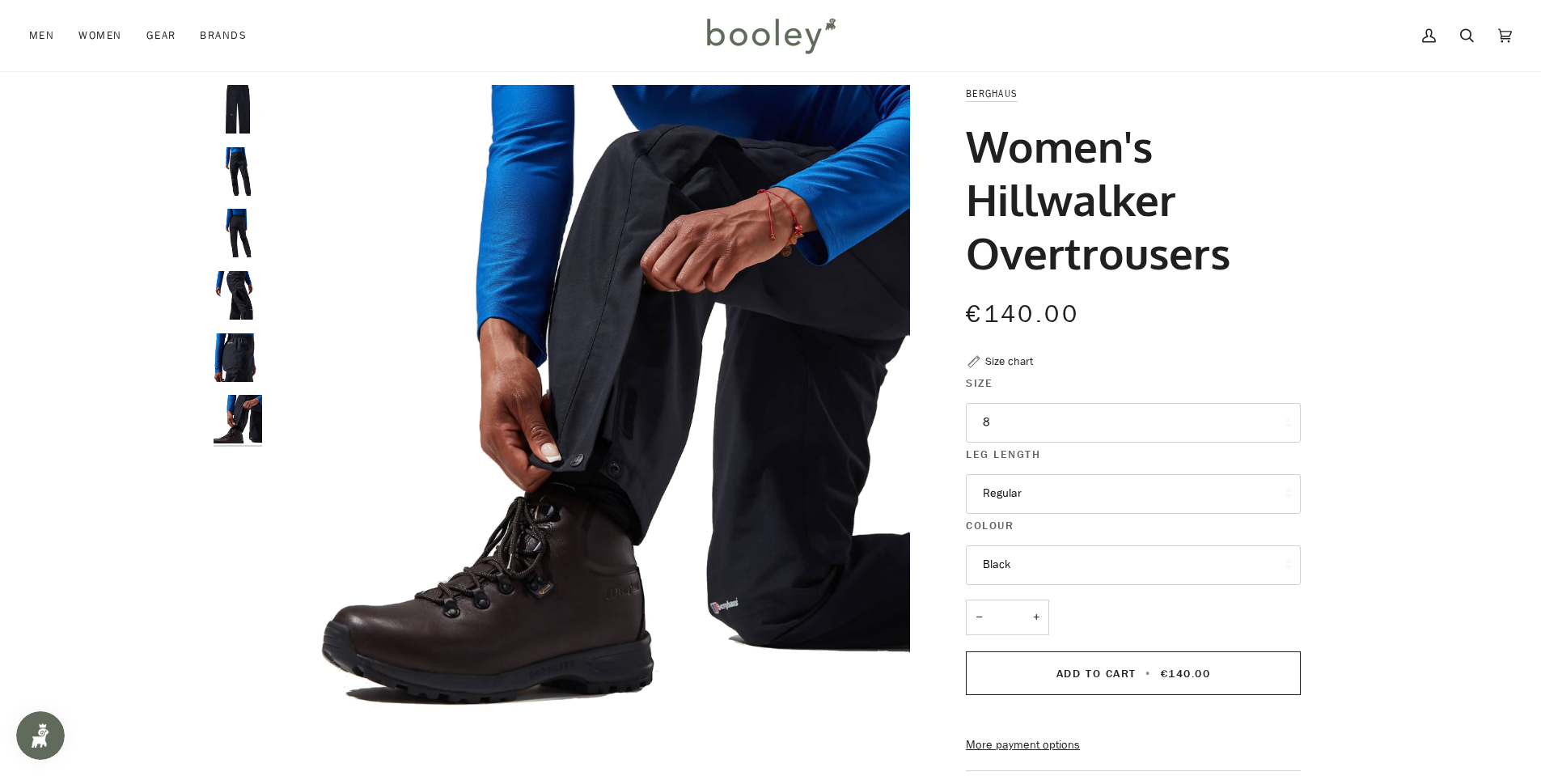
scroll to position [0, 0]
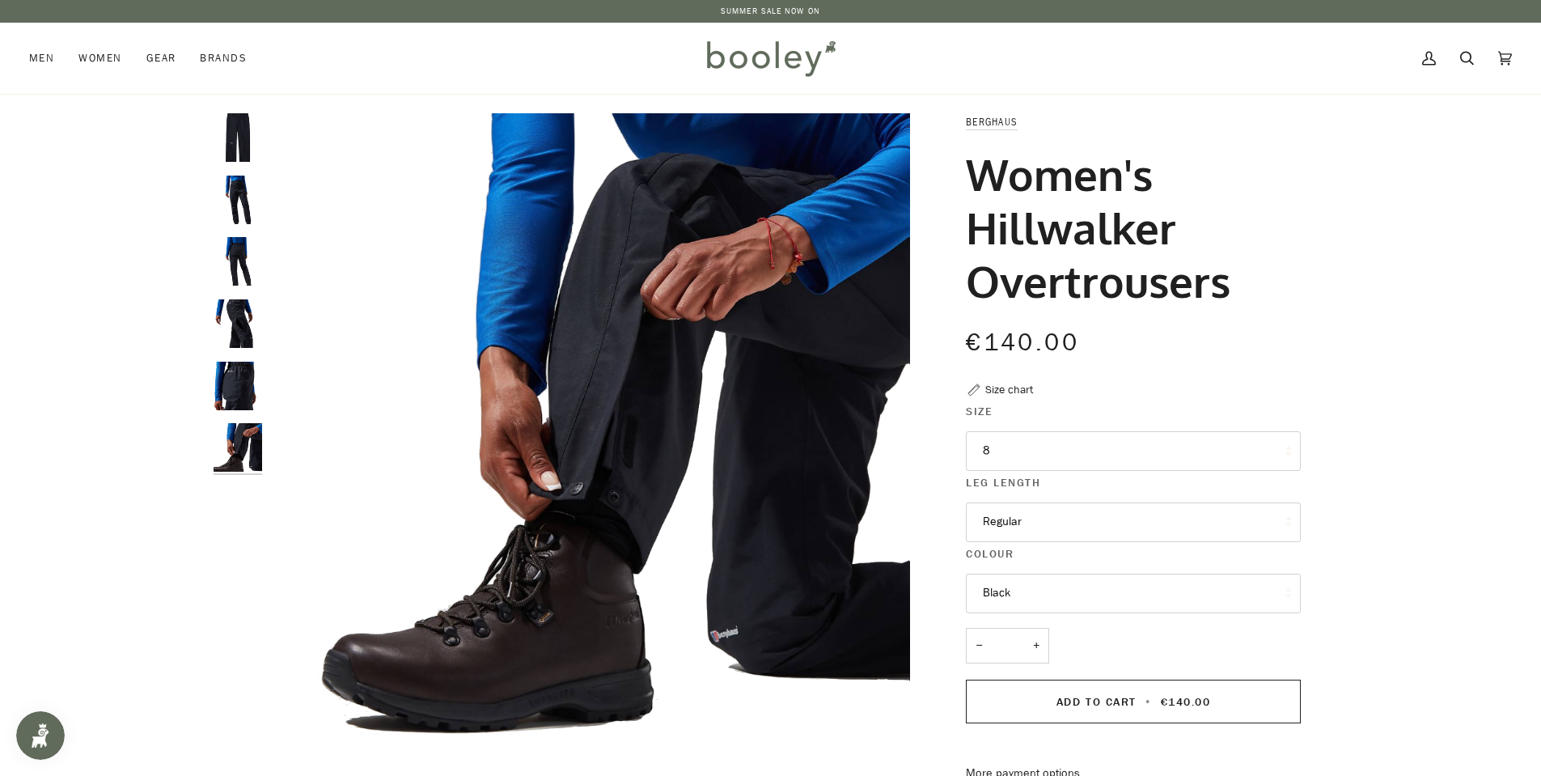
click at [1071, 451] on button "8" at bounding box center [1133, 451] width 335 height 40
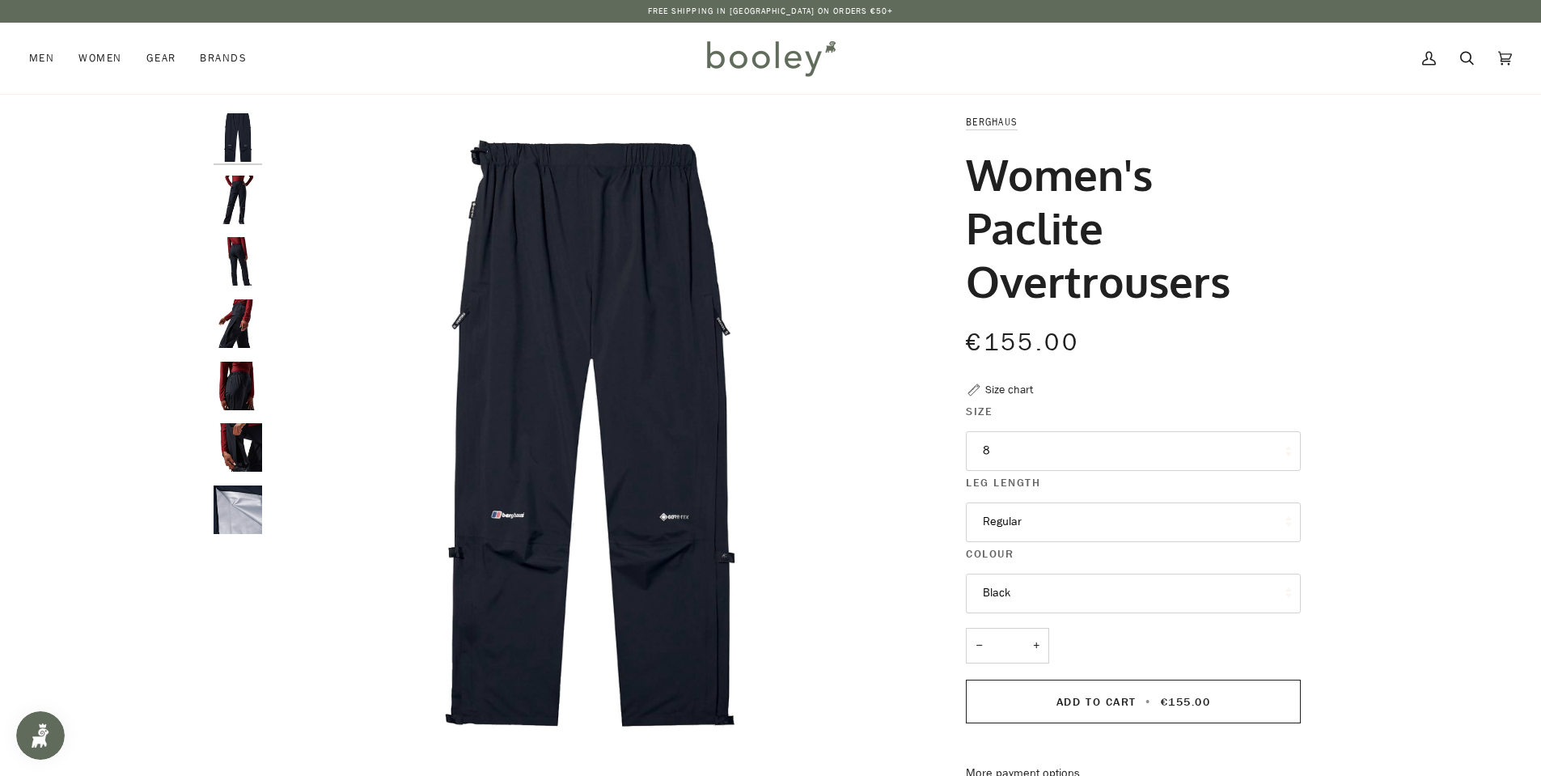
click at [1128, 437] on button "8" at bounding box center [1133, 451] width 335 height 40
click at [1200, 382] on div "Berghaus Women's Paclite Overtrousers €155.00 Sale • Save Size chart Size 8 8 −" at bounding box center [1119, 621] width 364 height 1016
click at [242, 773] on div "Zoom Zoom" at bounding box center [771, 621] width 1115 height 1016
click at [246, 514] on img "Women's Paclite Overtrousers" at bounding box center [238, 509] width 49 height 49
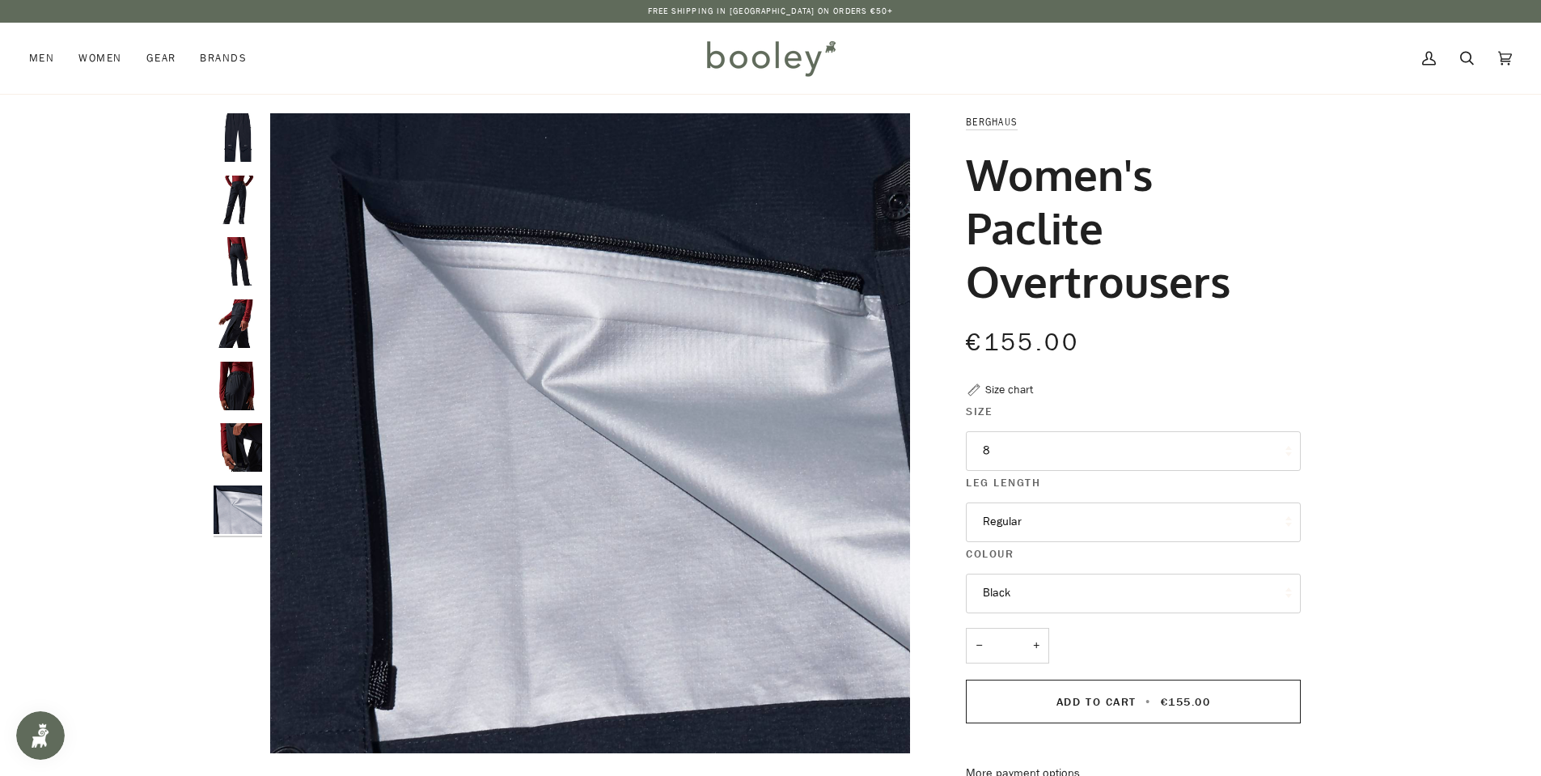
click at [229, 444] on img "Berghaus Women's Paclite Overtrousers - Booley Galway" at bounding box center [238, 447] width 49 height 49
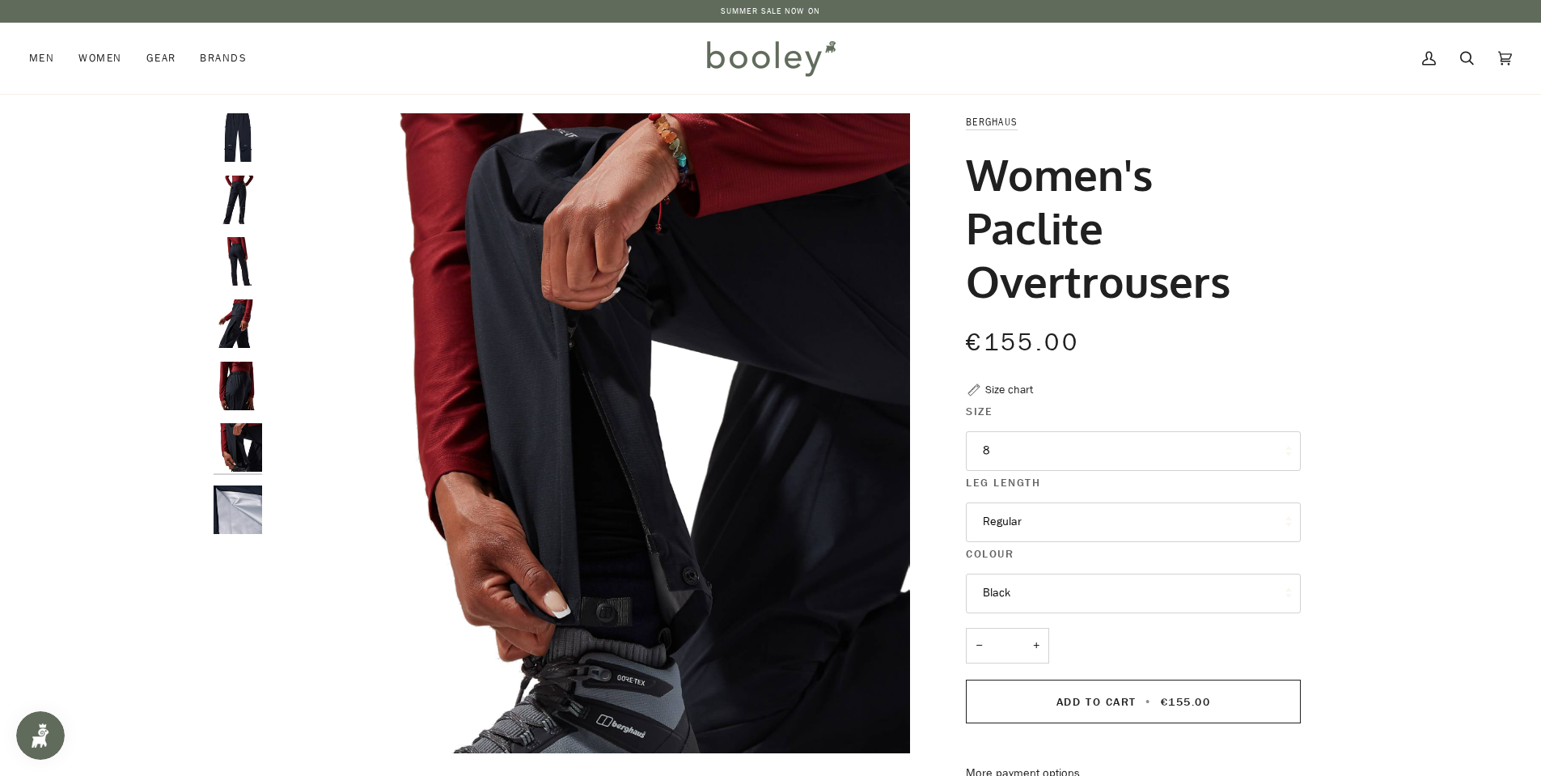
click at [233, 379] on img "Berghaus Women's Paclite Overtrousers - Booley Galway" at bounding box center [238, 386] width 49 height 49
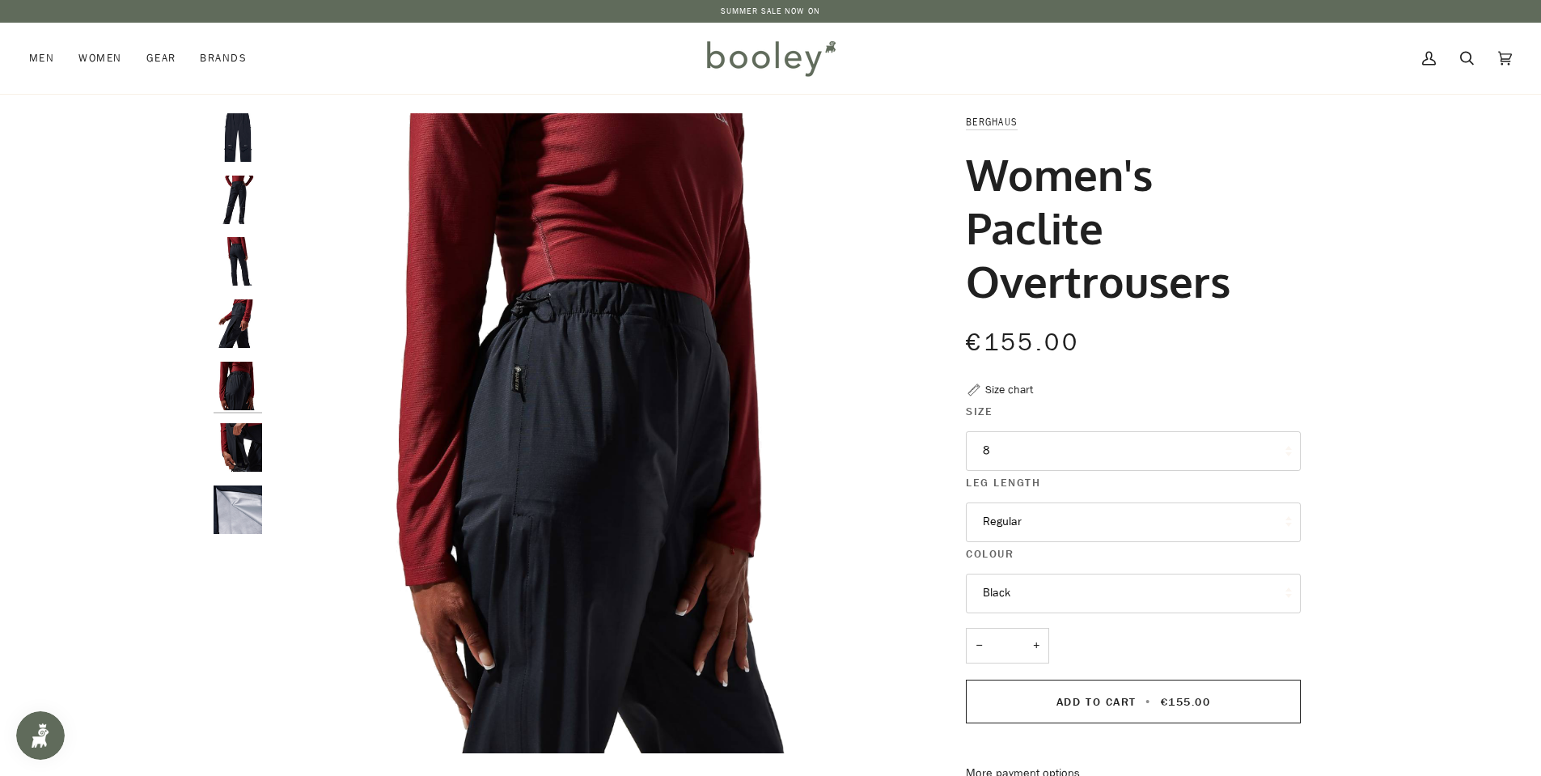
click at [235, 328] on img "Berghaus Women's Paclite Overtrousers - Booley Galway" at bounding box center [238, 323] width 49 height 49
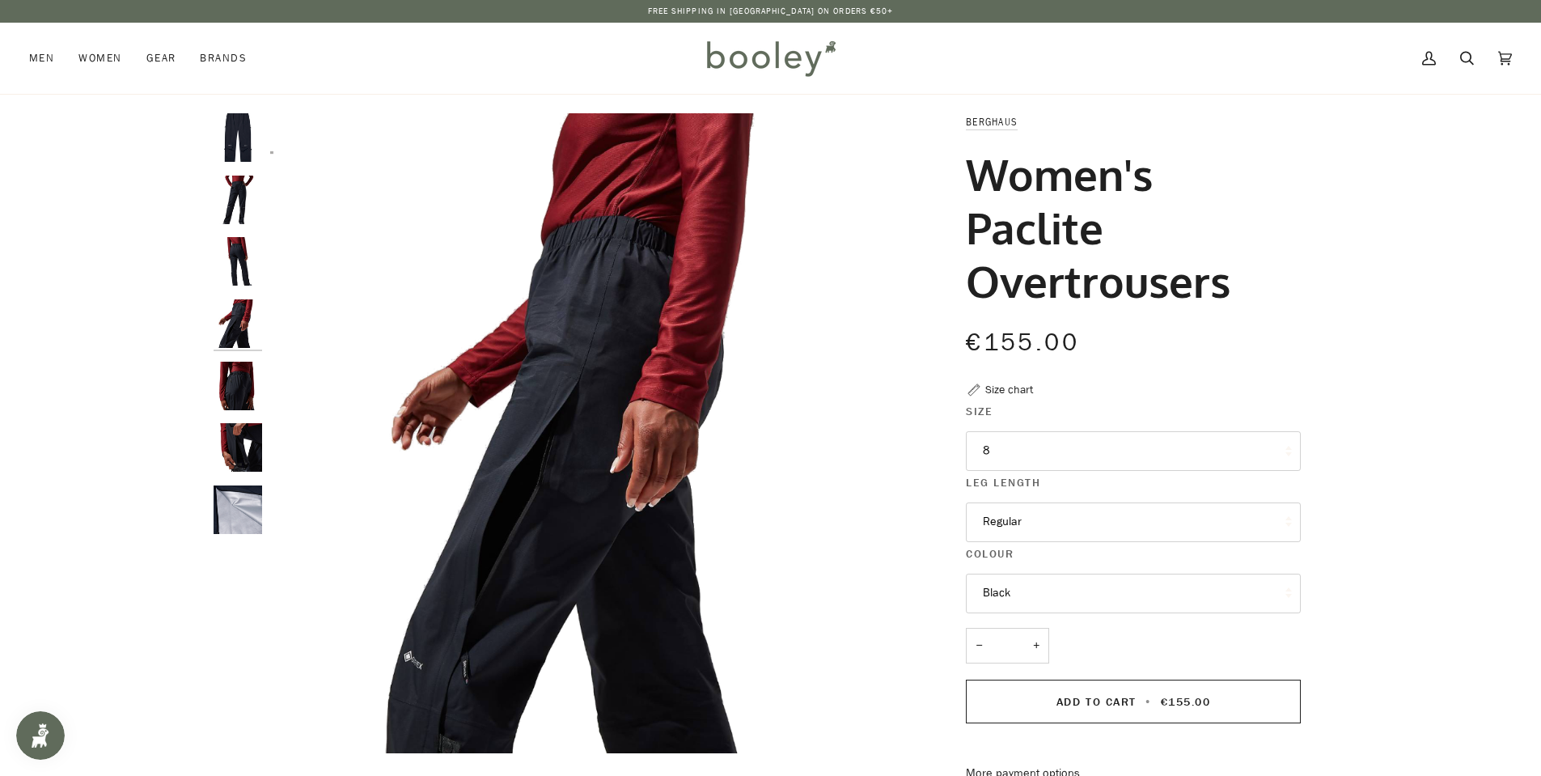
click at [234, 280] on img "Berghaus Women's Paclite Overtrousers - Booley Galway" at bounding box center [238, 261] width 49 height 49
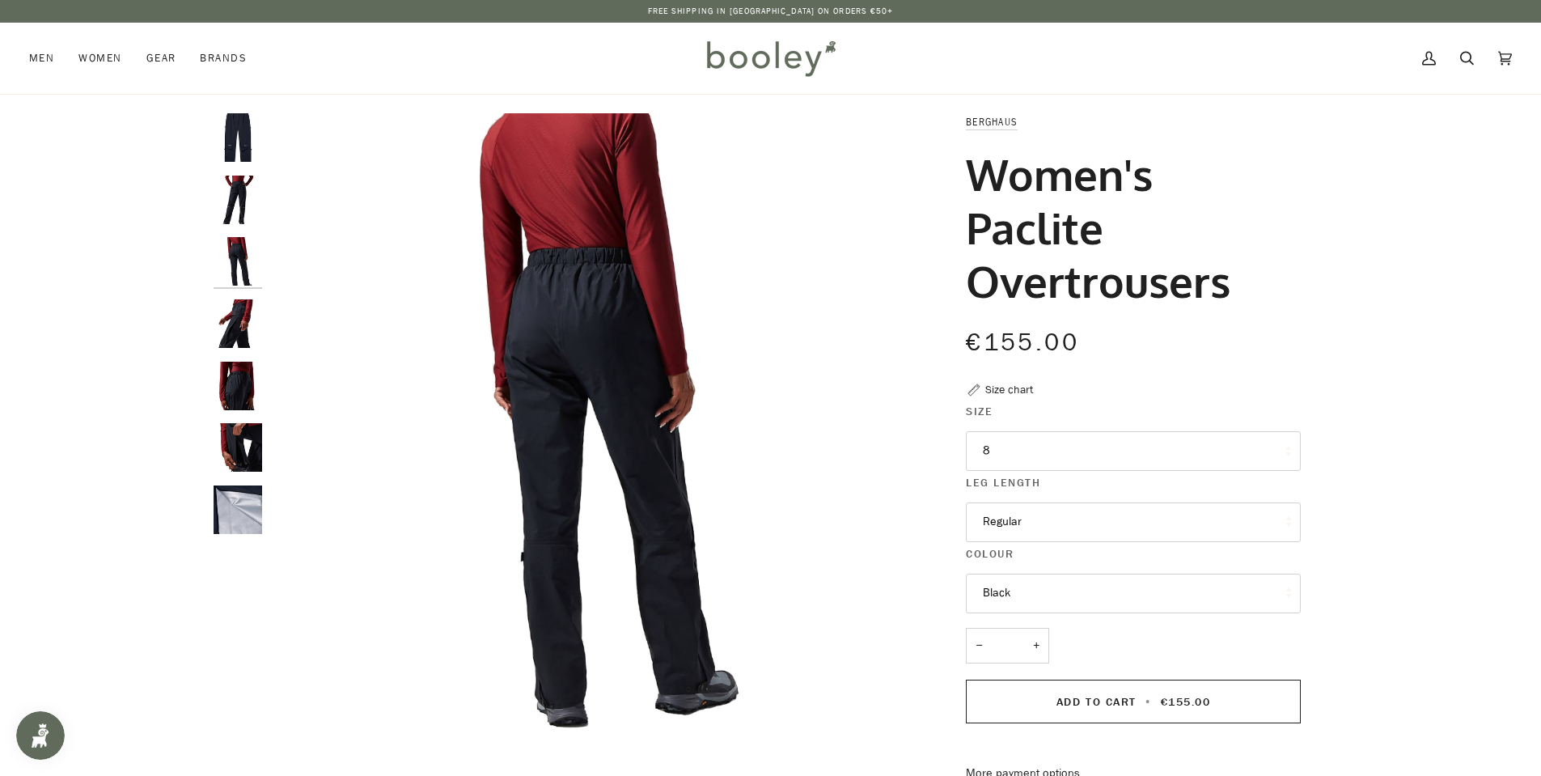
click at [228, 208] on img "Berghaus Women's Paclite Overtrousers - Booley Galway" at bounding box center [238, 200] width 49 height 49
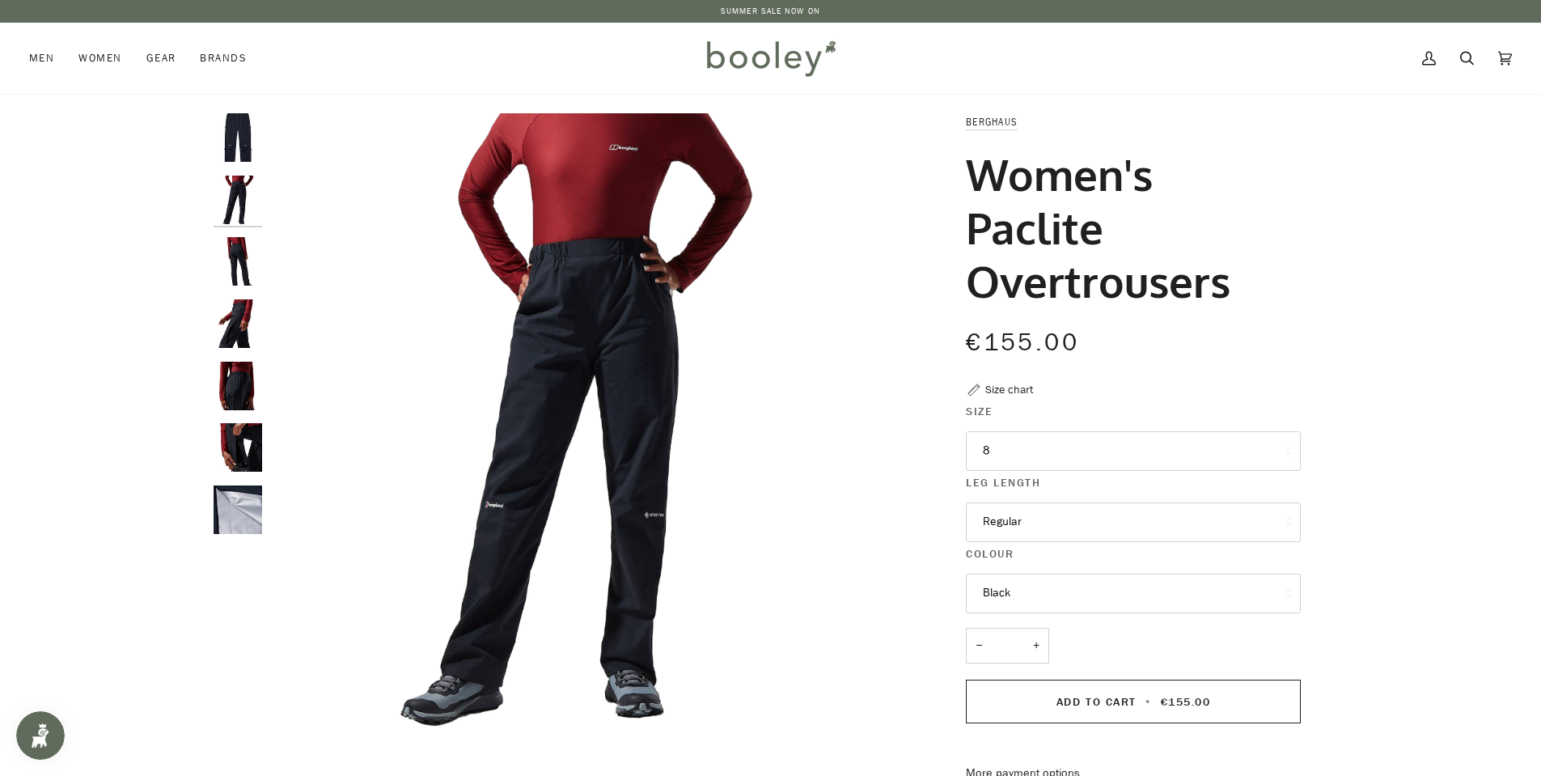
click at [1048, 451] on button "8" at bounding box center [1133, 451] width 335 height 40
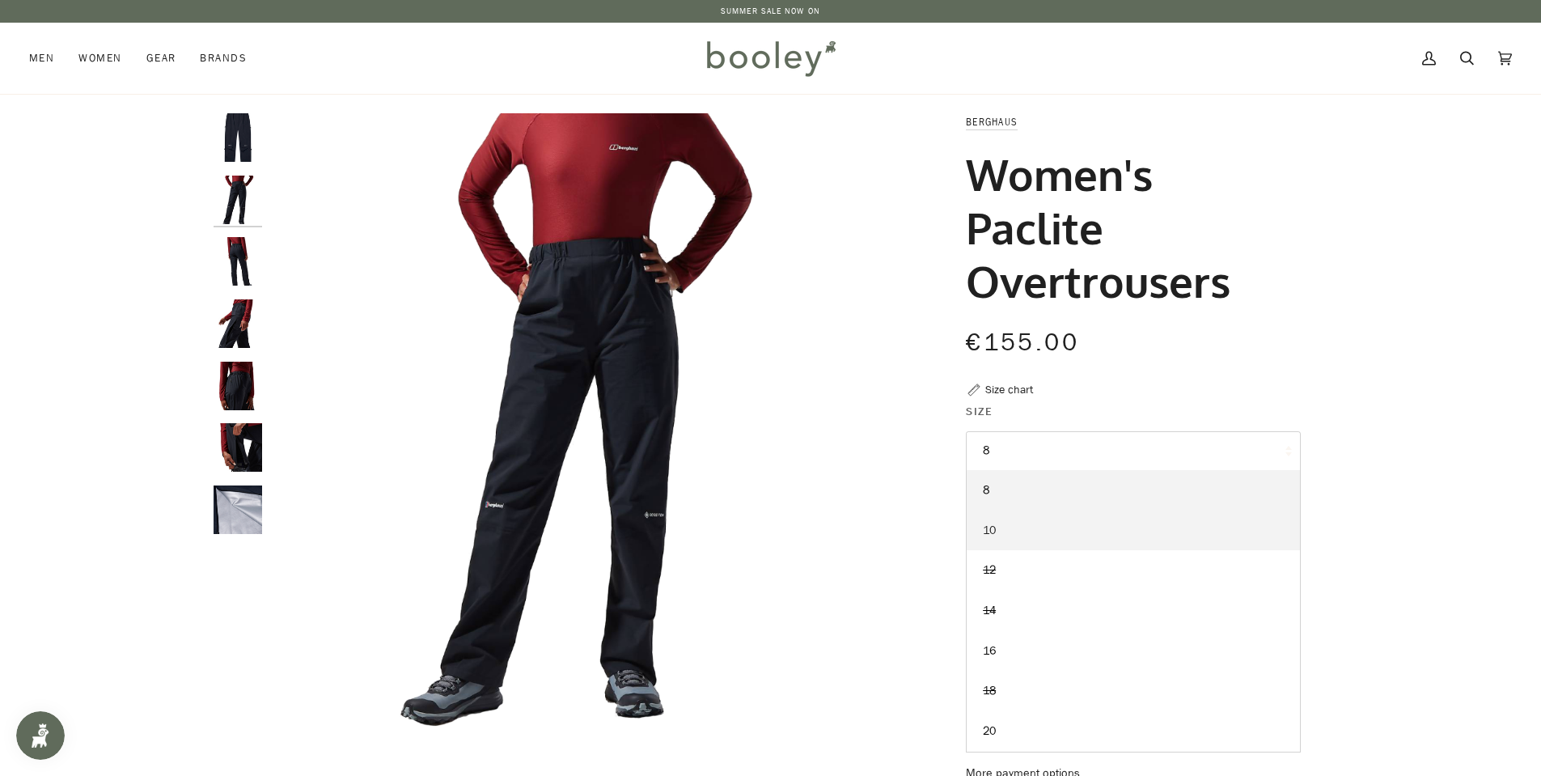
click at [1026, 530] on link "10" at bounding box center [1133, 530] width 333 height 40
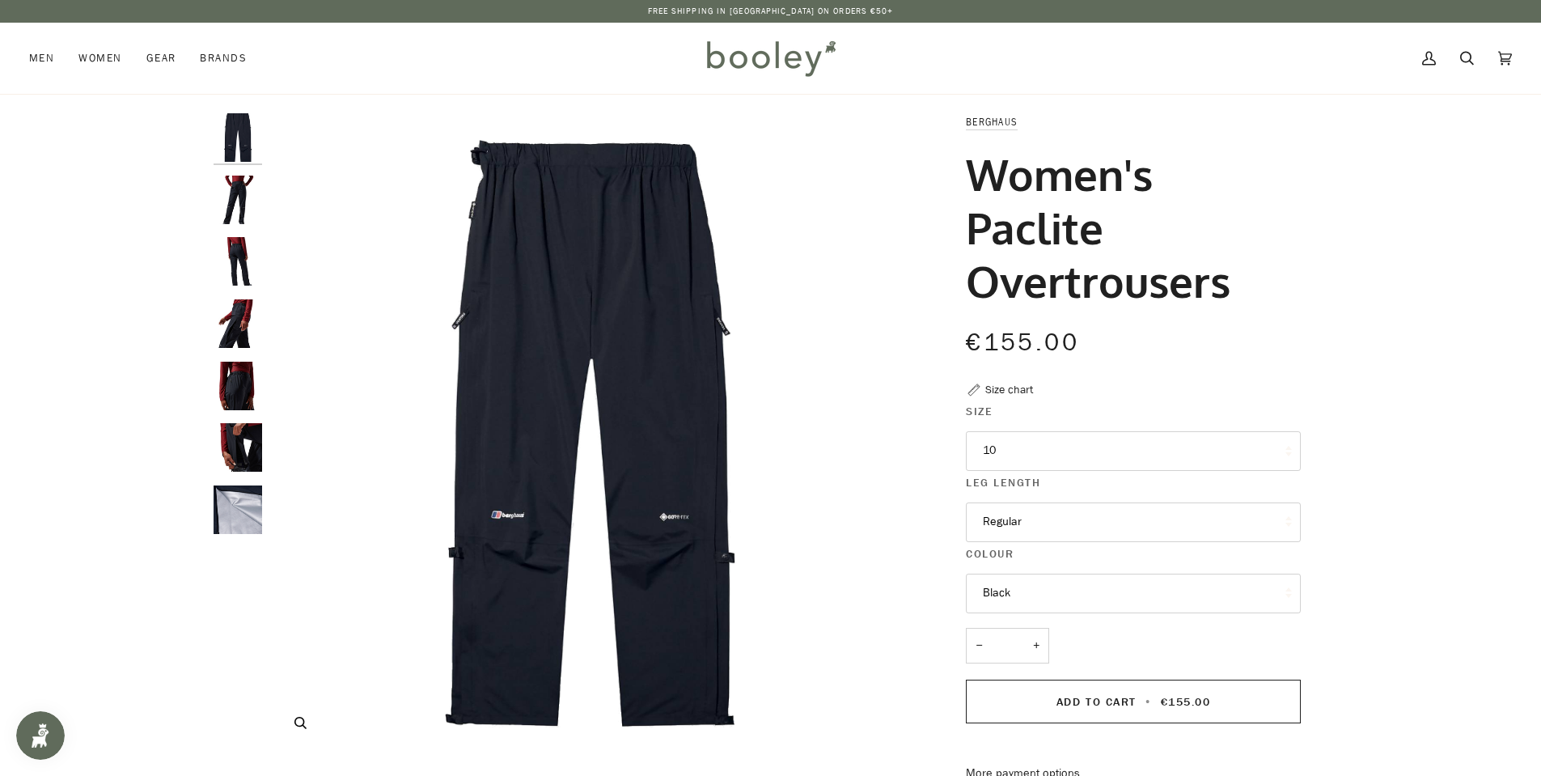
click at [637, 394] on img "Berghaus Women's Paclite Overtrousers - Booley Galway" at bounding box center [590, 433] width 640 height 640
click at [490, 261] on img "Berghaus Women's Paclite Overtrousers - Booley Galway" at bounding box center [590, 433] width 640 height 640
click at [563, 164] on img "Berghaus Women's Paclite Overtrousers - Booley Galway" at bounding box center [590, 433] width 640 height 640
click at [608, 155] on img "Berghaus Women's Paclite Overtrousers - Booley Galway" at bounding box center [590, 433] width 640 height 640
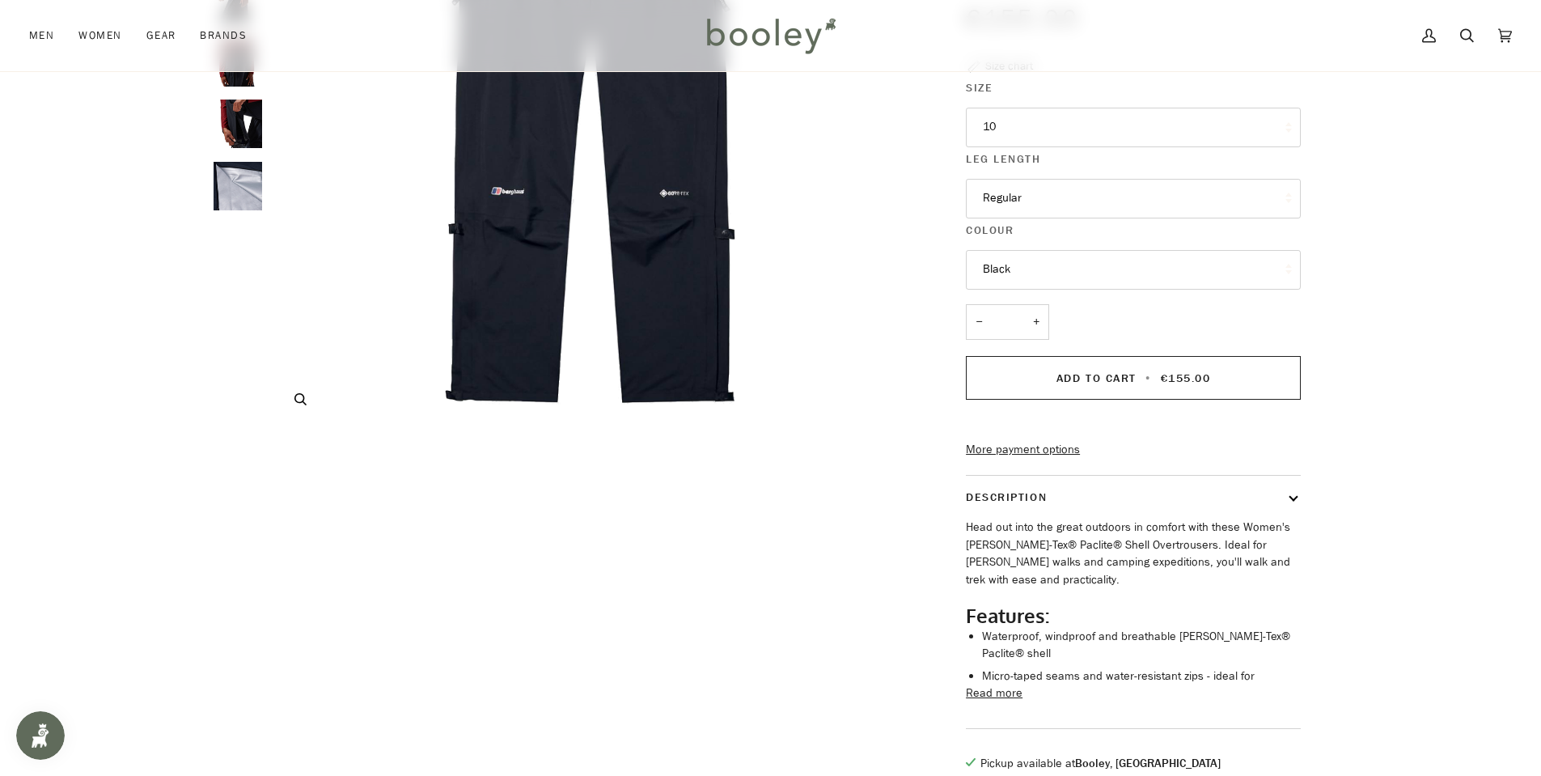
scroll to position [485, 0]
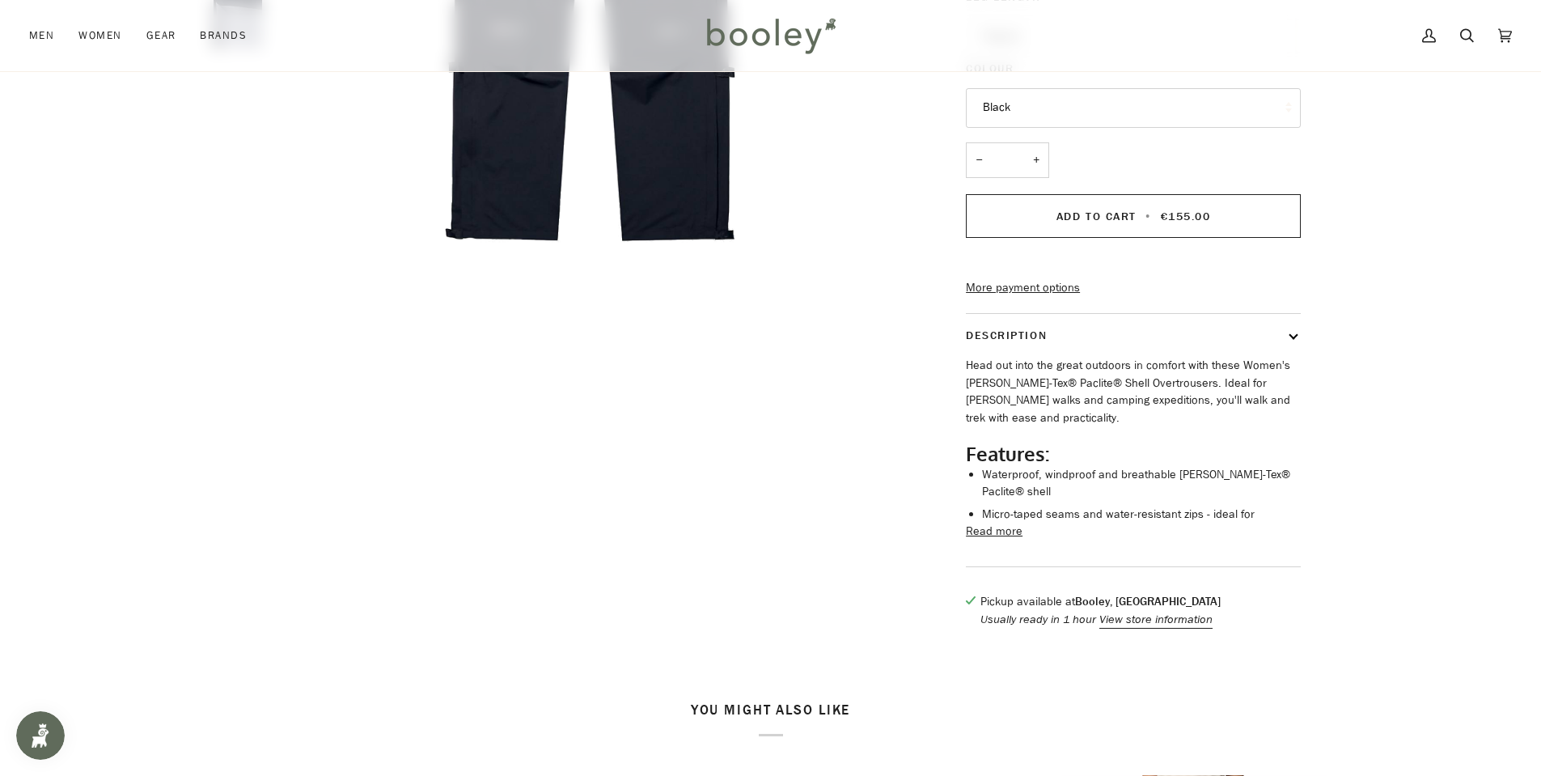
click at [993, 523] on button "Read more" at bounding box center [994, 532] width 57 height 18
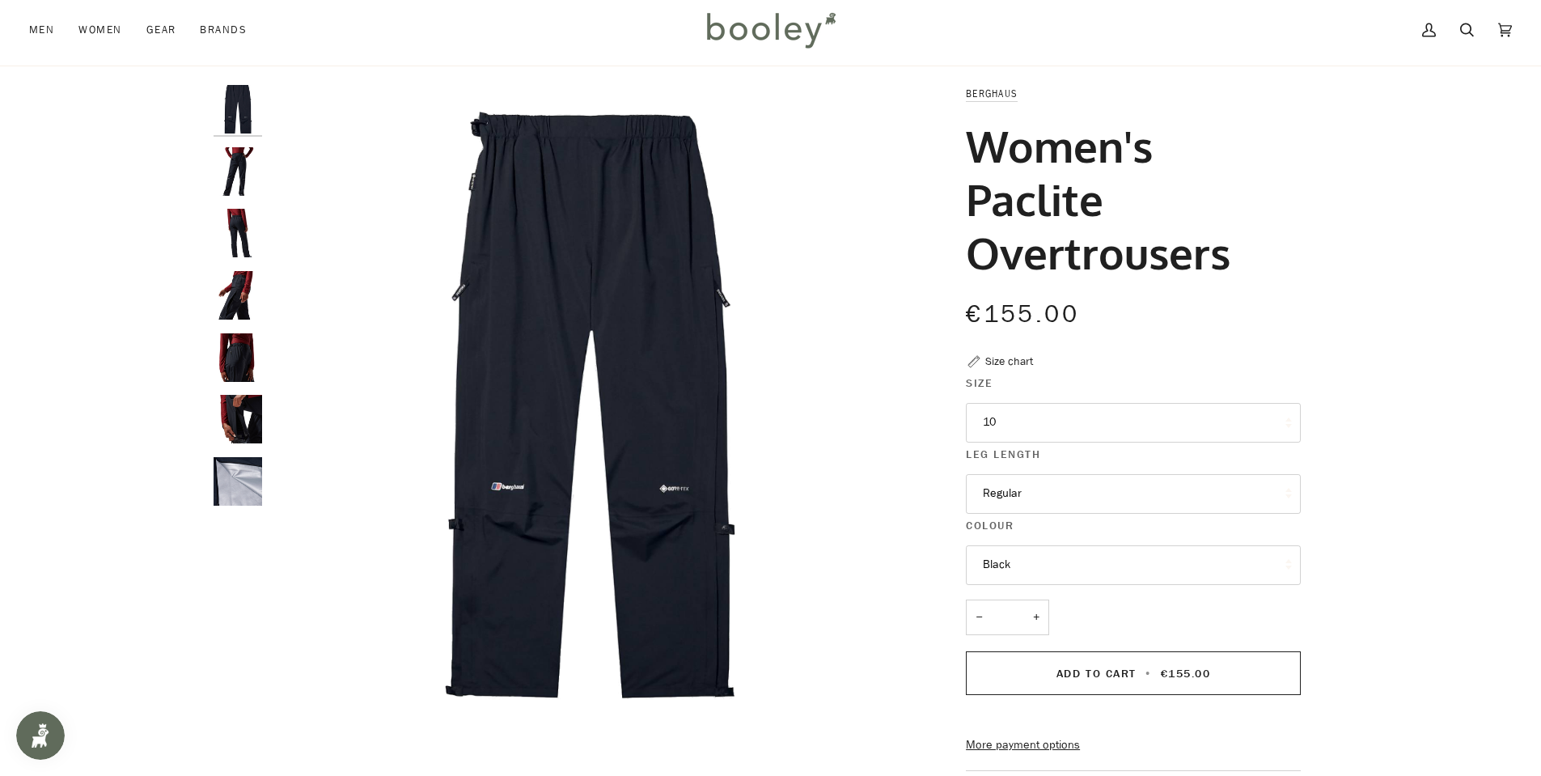
scroll to position [0, 0]
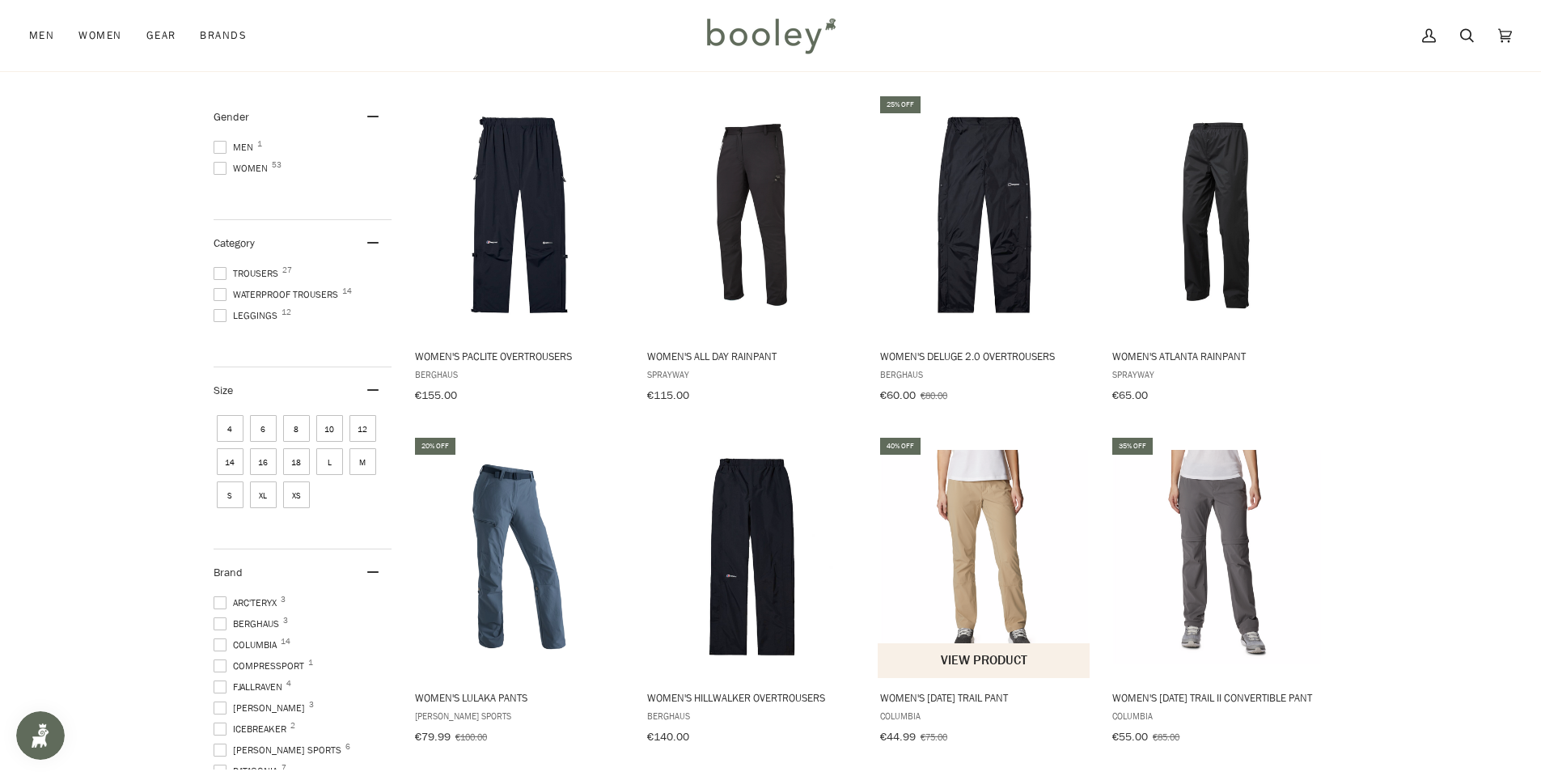
scroll to position [53, 0]
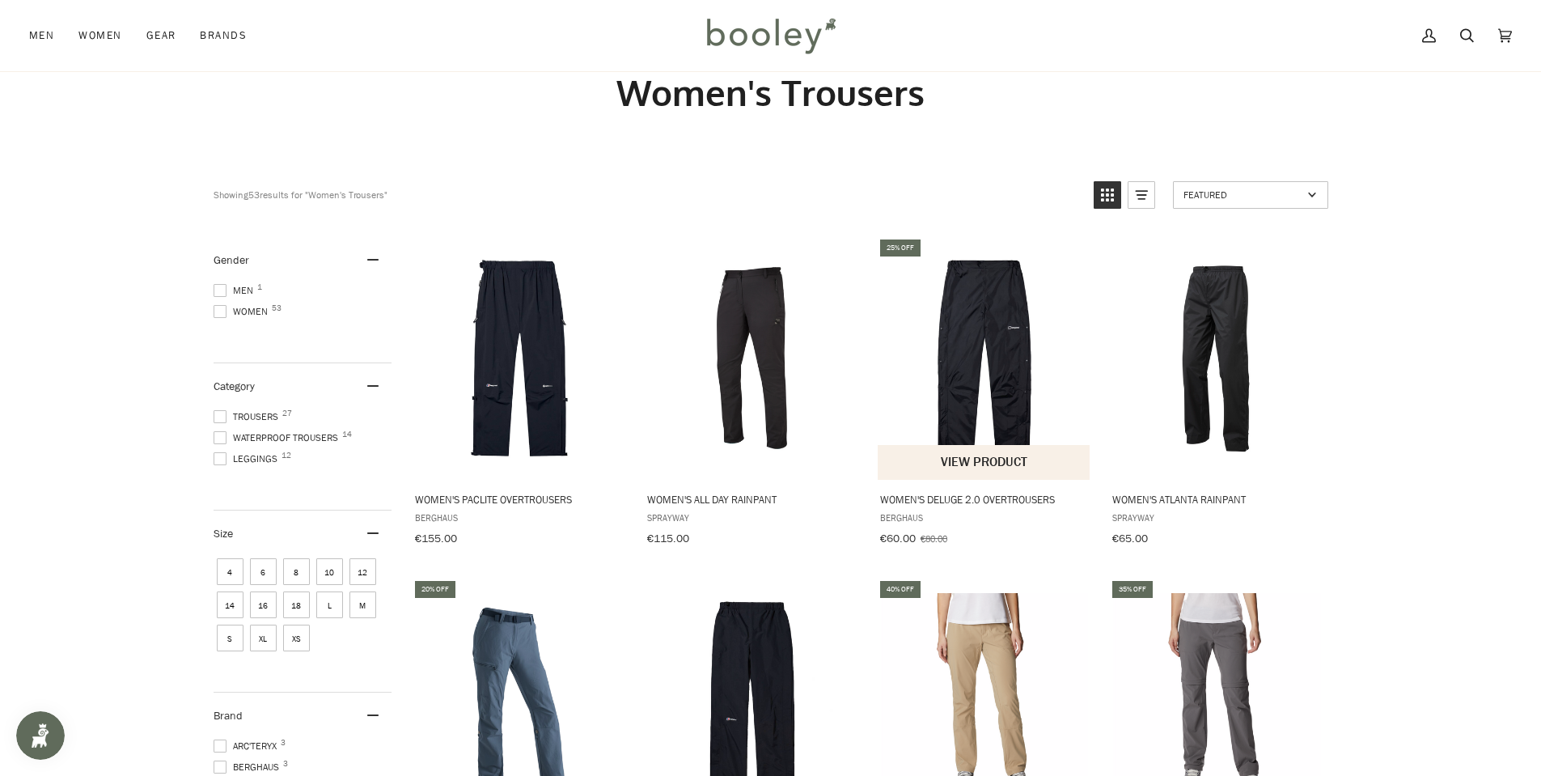
click at [989, 408] on img "Women's Deluge 2.0 Overtrousers" at bounding box center [985, 358] width 214 height 214
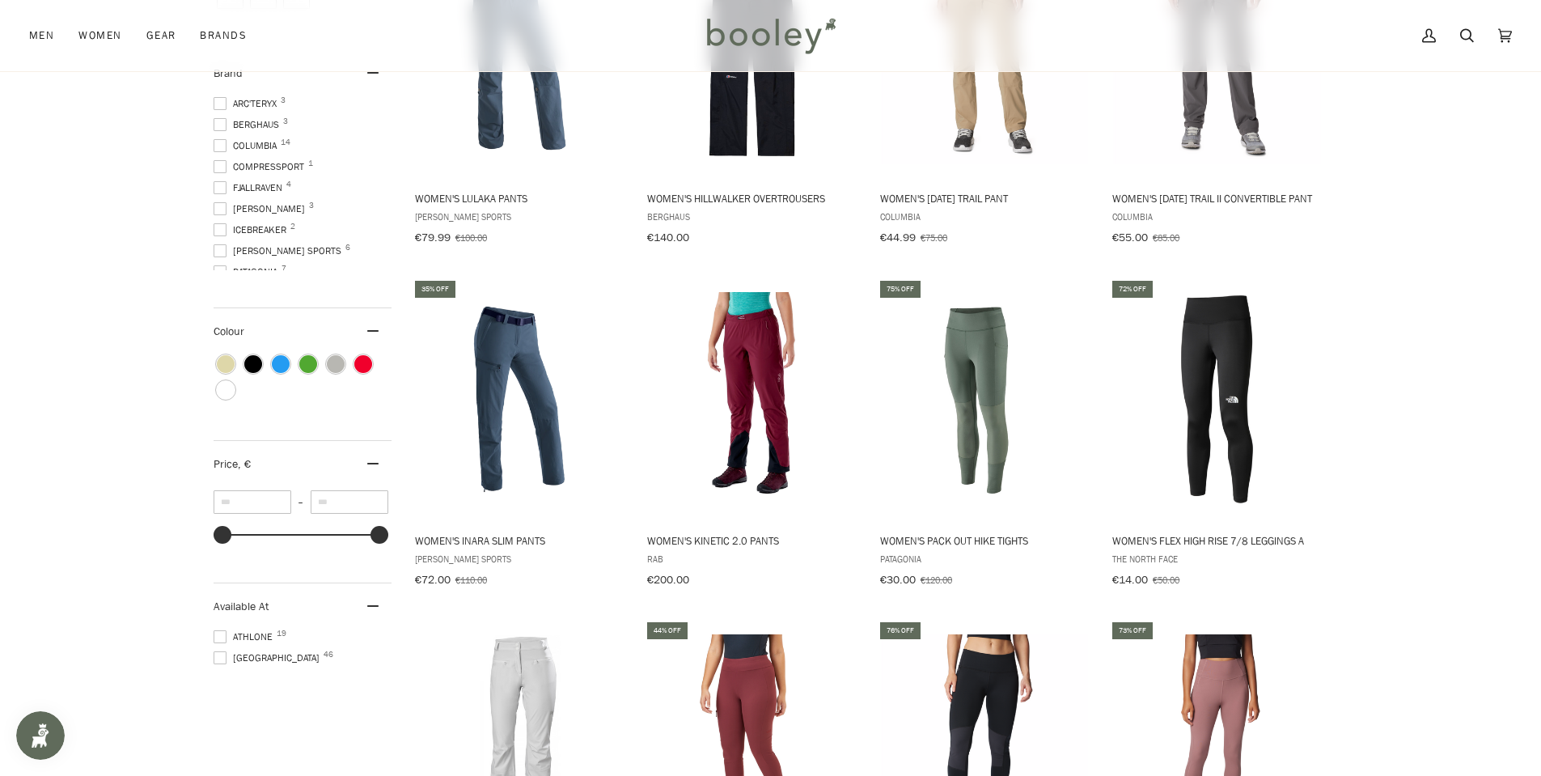
scroll to position [700, 0]
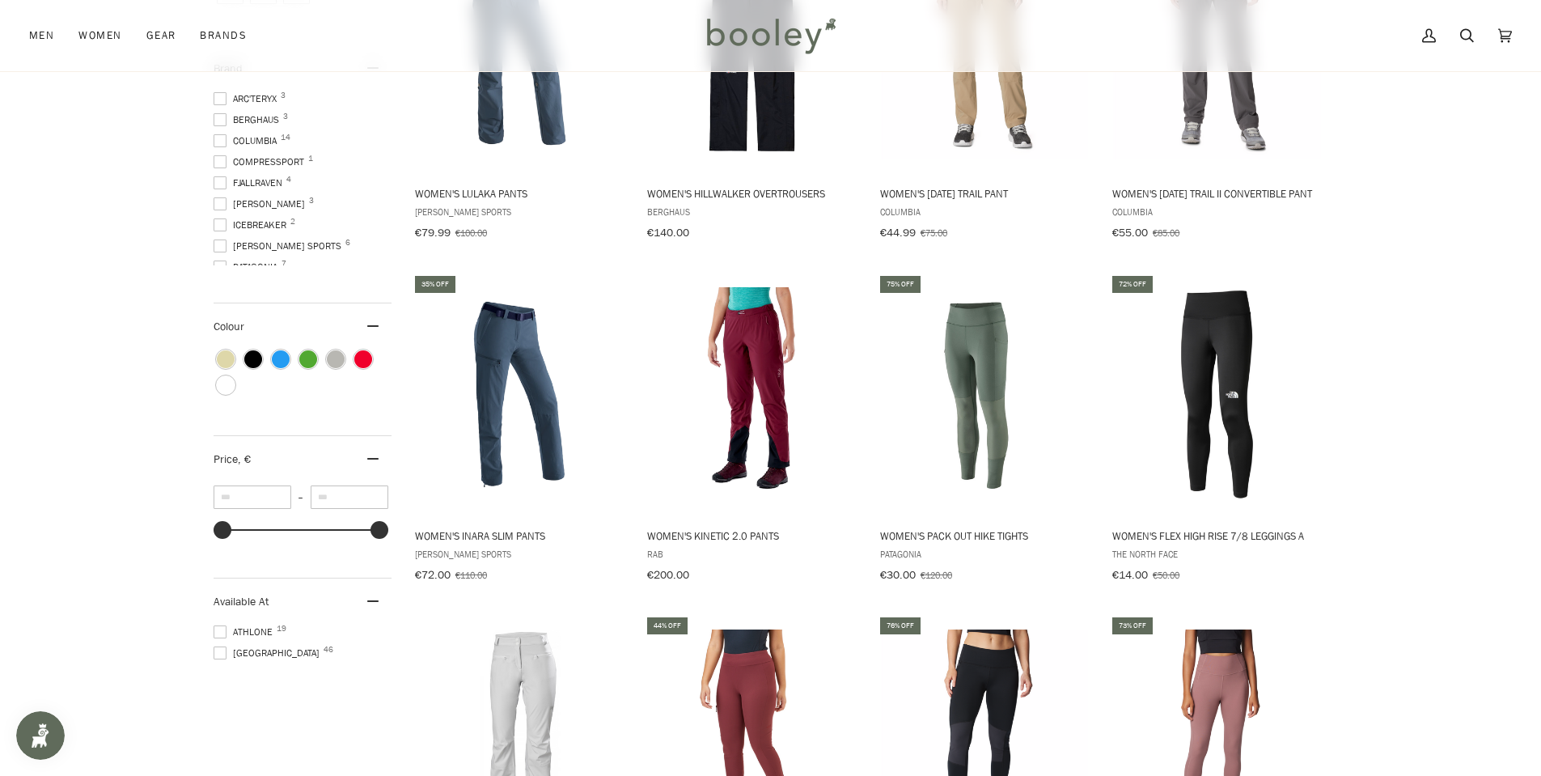
click at [220, 117] on span at bounding box center [220, 119] width 13 height 13
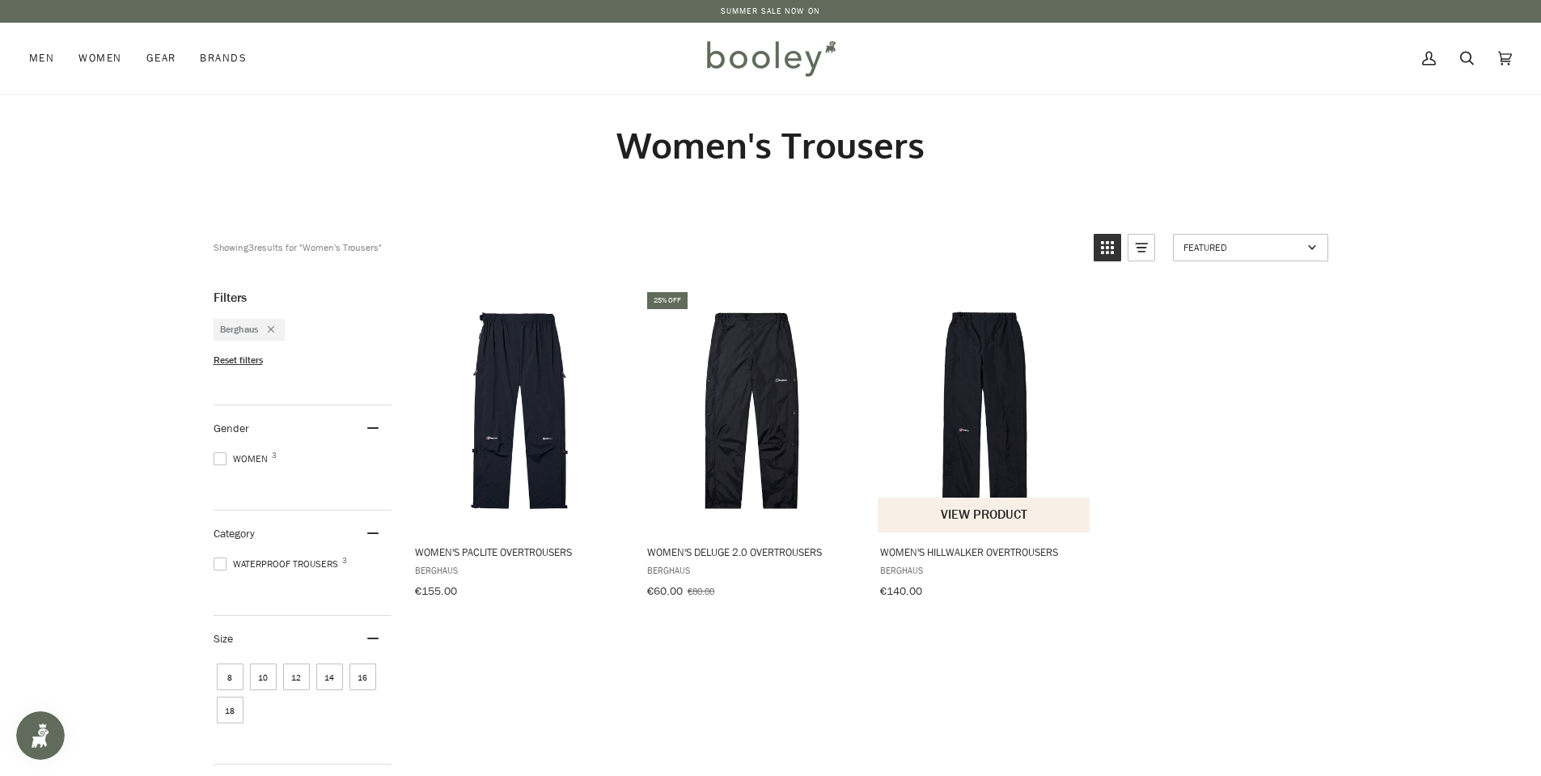
click at [960, 427] on img "Women's Hillwalker Overtrousers" at bounding box center [985, 410] width 214 height 214
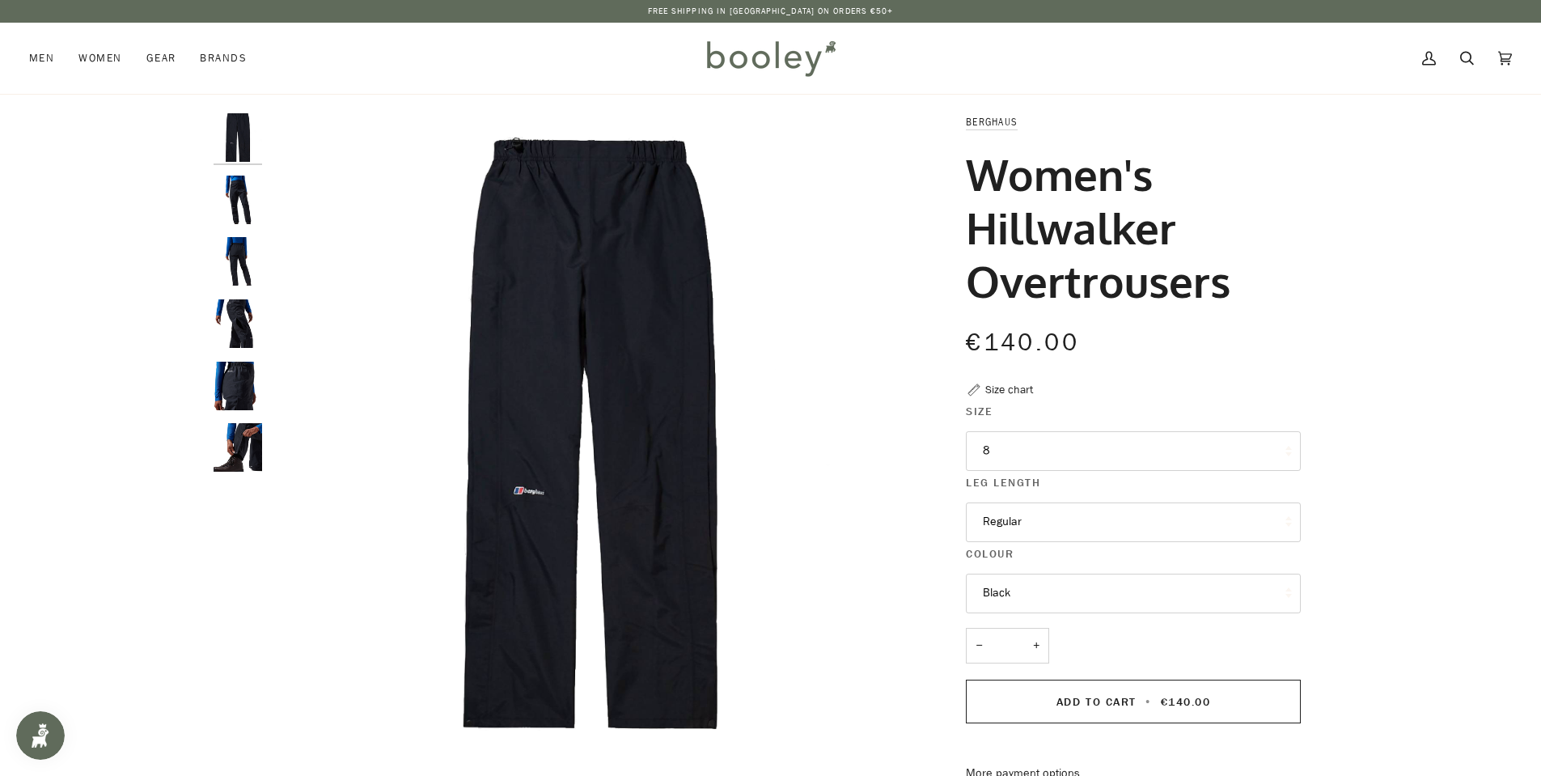
click at [236, 206] on img "Berghaus Women's Hillwalker Overtrousers - Booley Galway" at bounding box center [238, 200] width 49 height 49
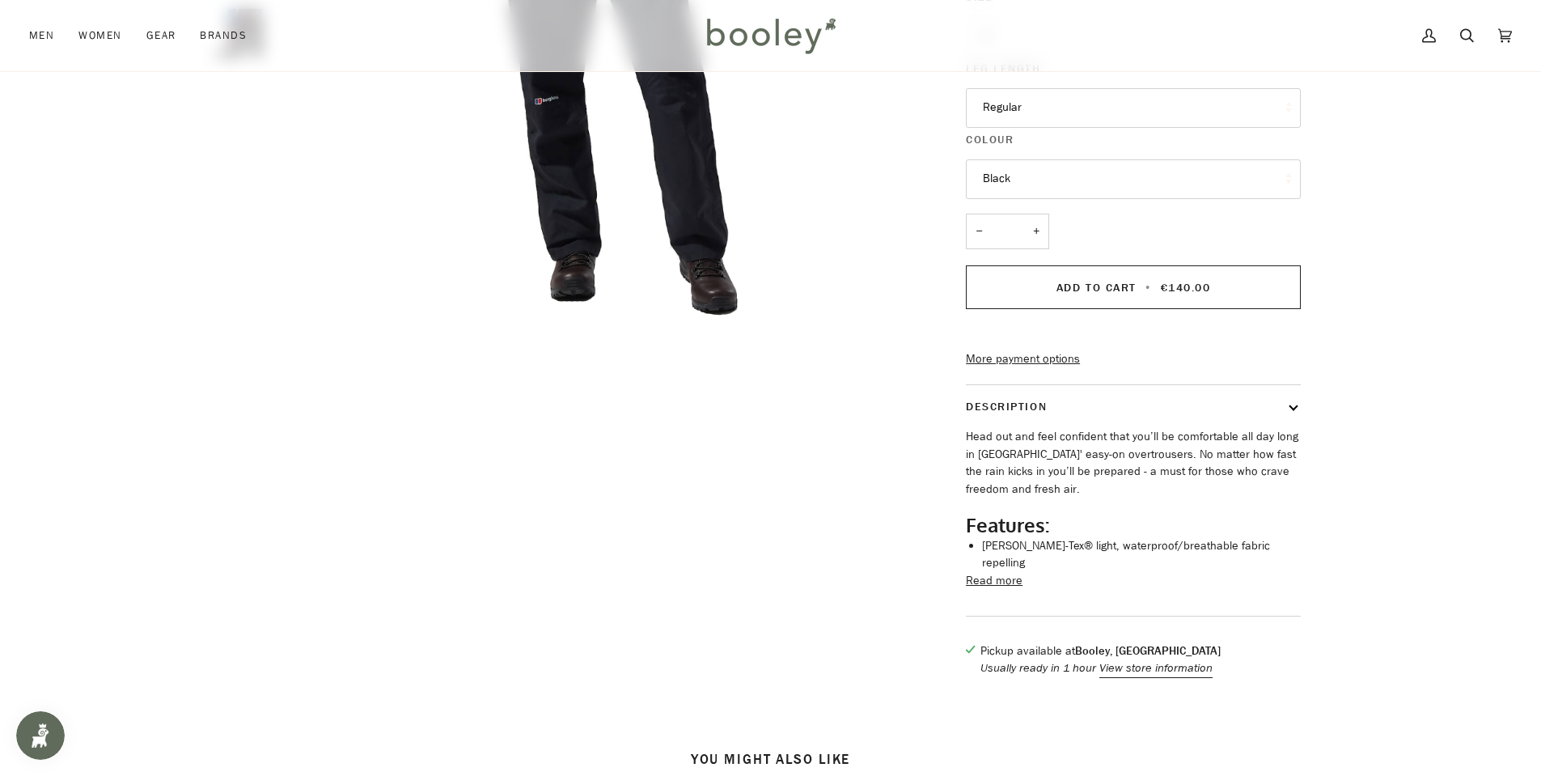
scroll to position [566, 0]
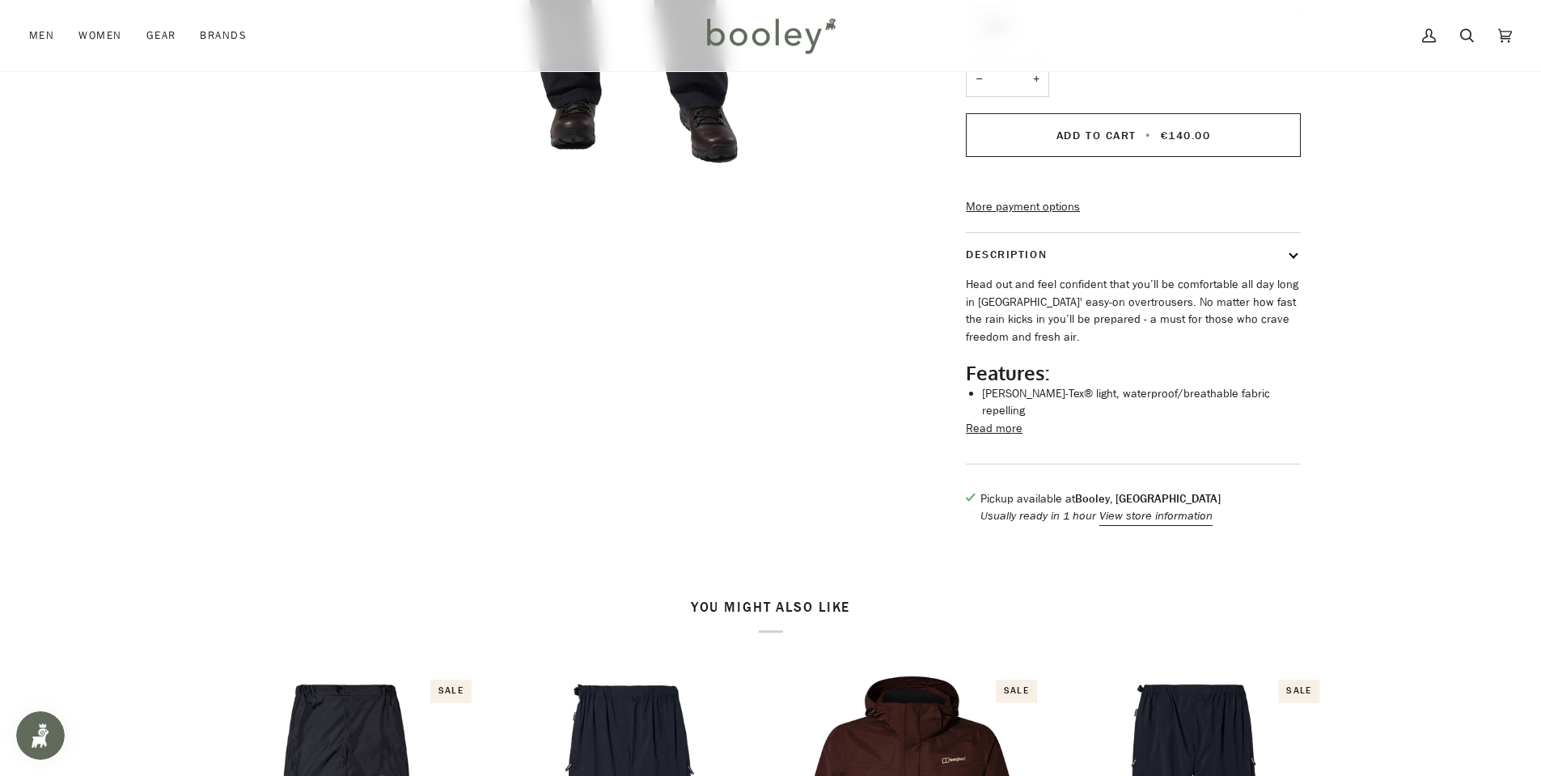
click at [992, 434] on button "Read more" at bounding box center [994, 429] width 57 height 18
